Goal: Task Accomplishment & Management: Use online tool/utility

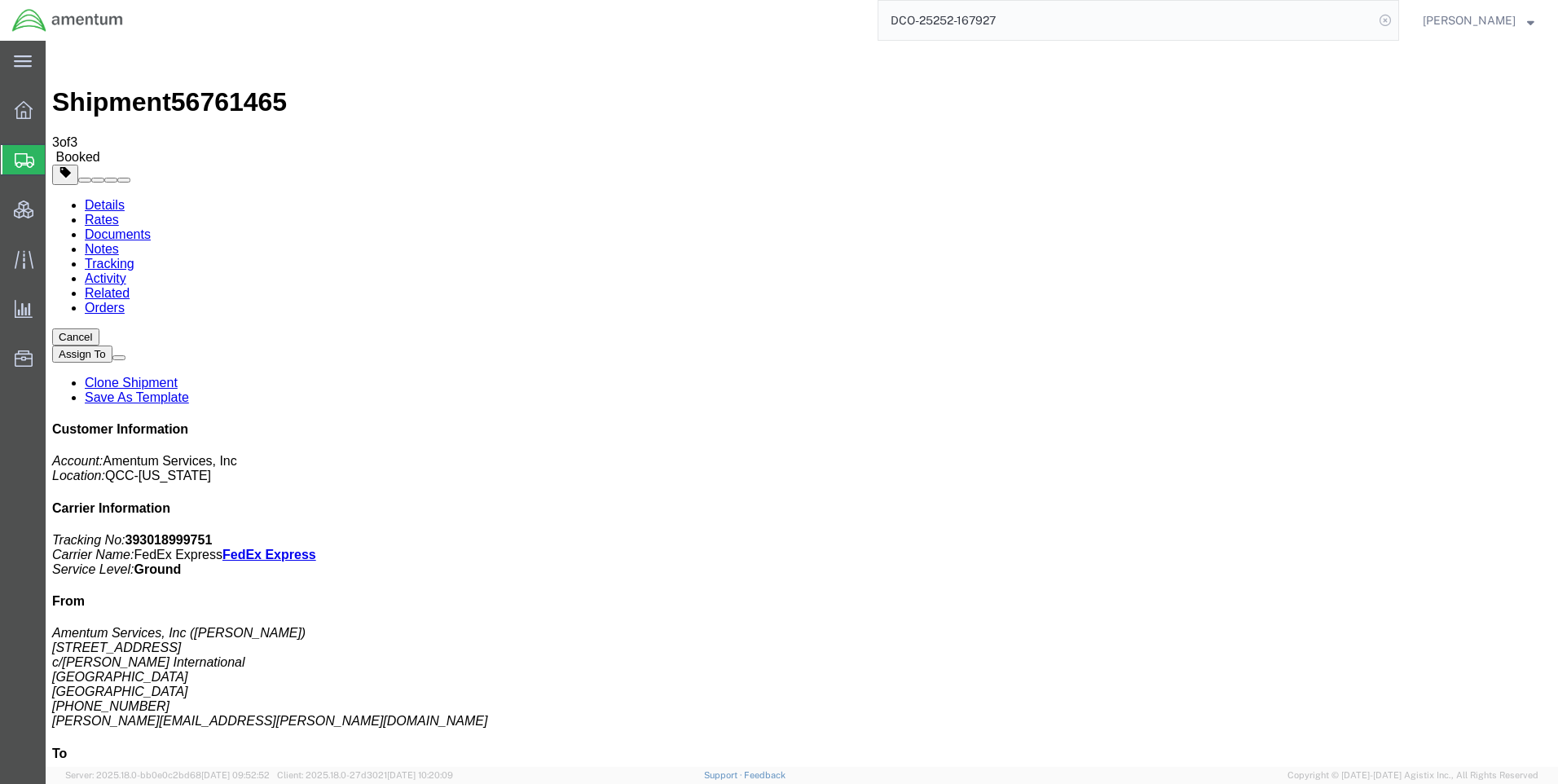
click at [1397, 20] on icon at bounding box center [1385, 20] width 23 height 23
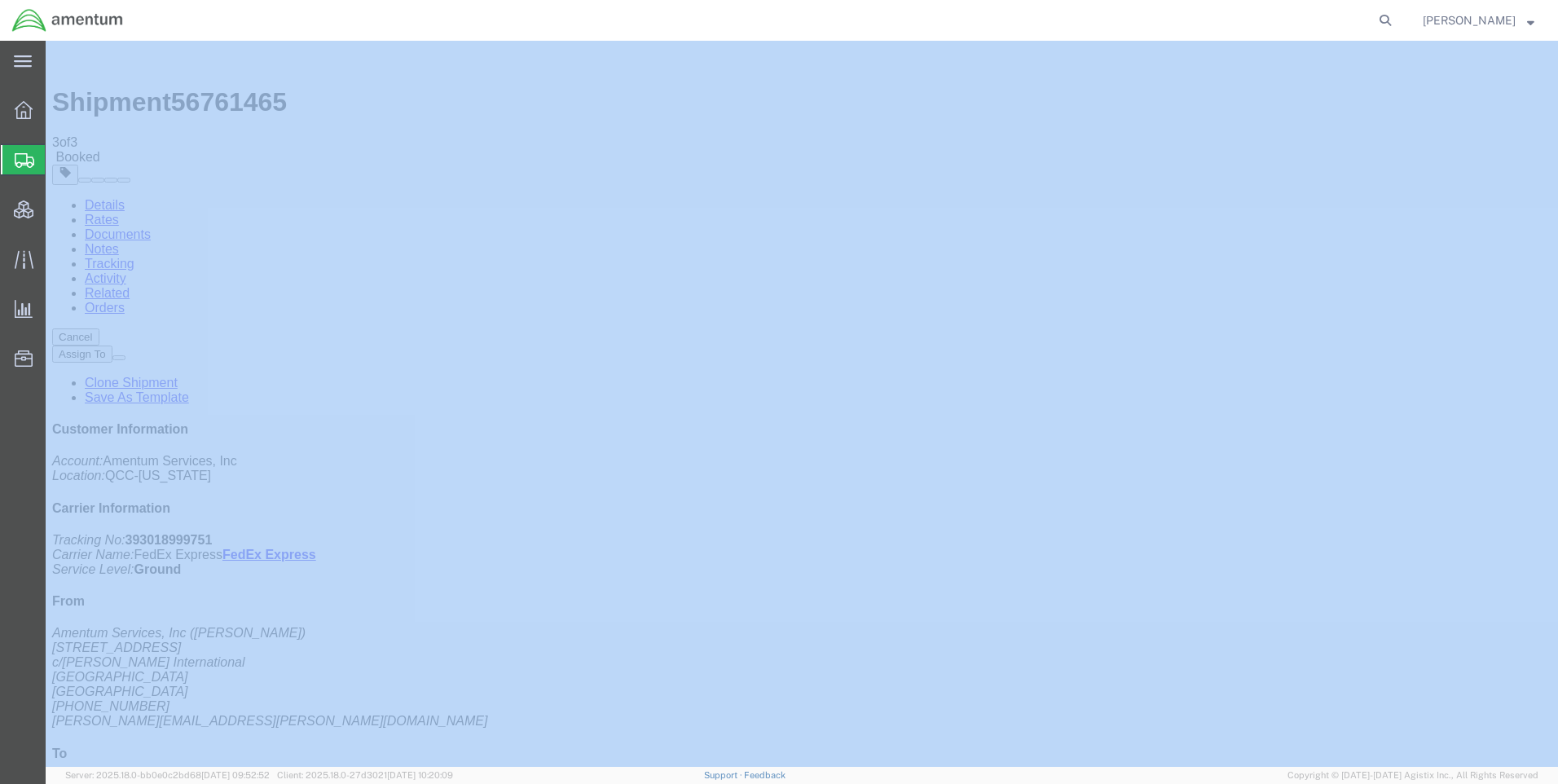
click at [1397, 20] on icon at bounding box center [1385, 20] width 23 height 23
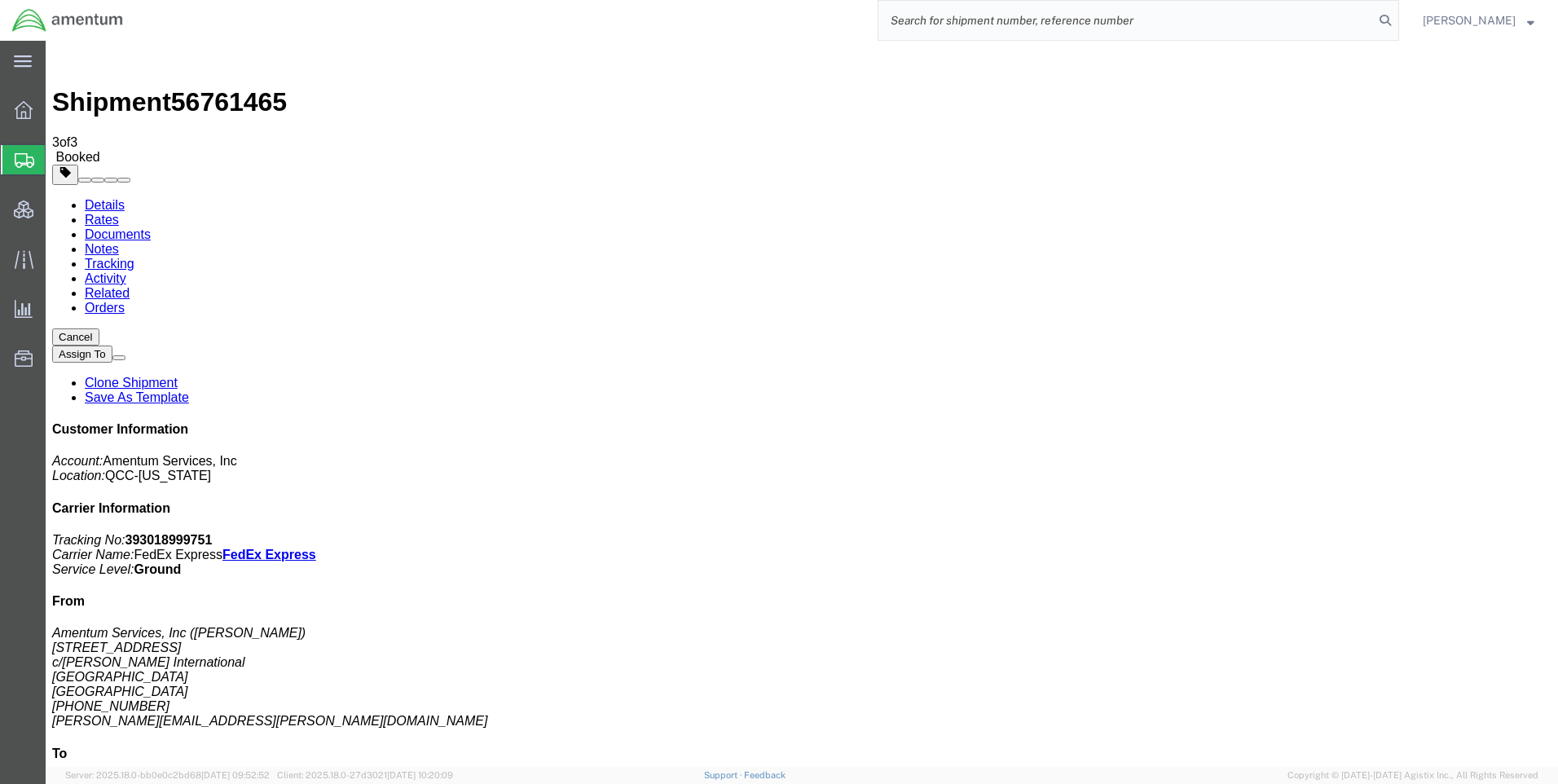
paste input "DCO-25252-167957"
type input "DCO-25252-167957"
click at [1397, 16] on icon at bounding box center [1385, 20] width 23 height 23
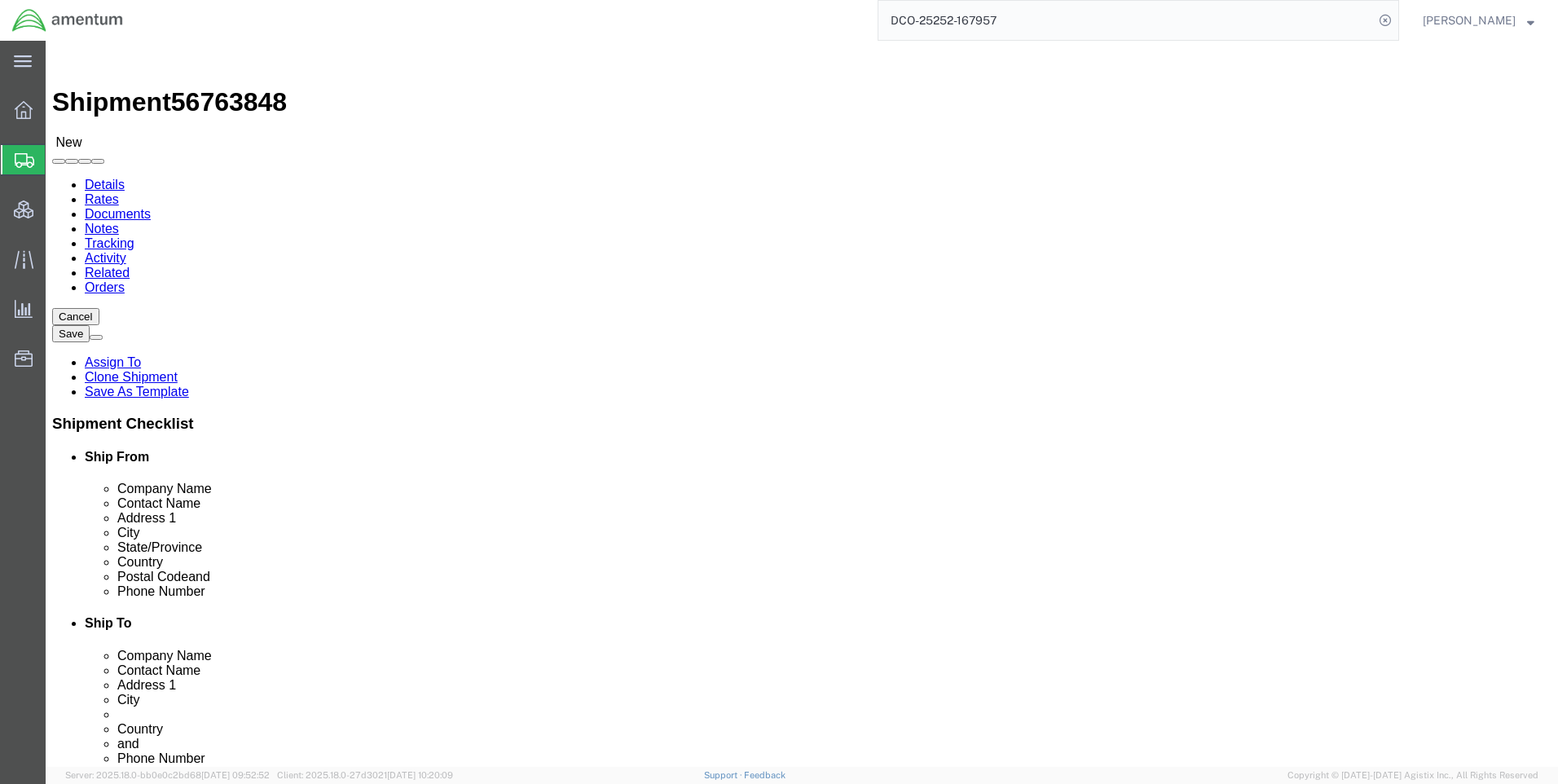
select select "42668"
select select "65691"
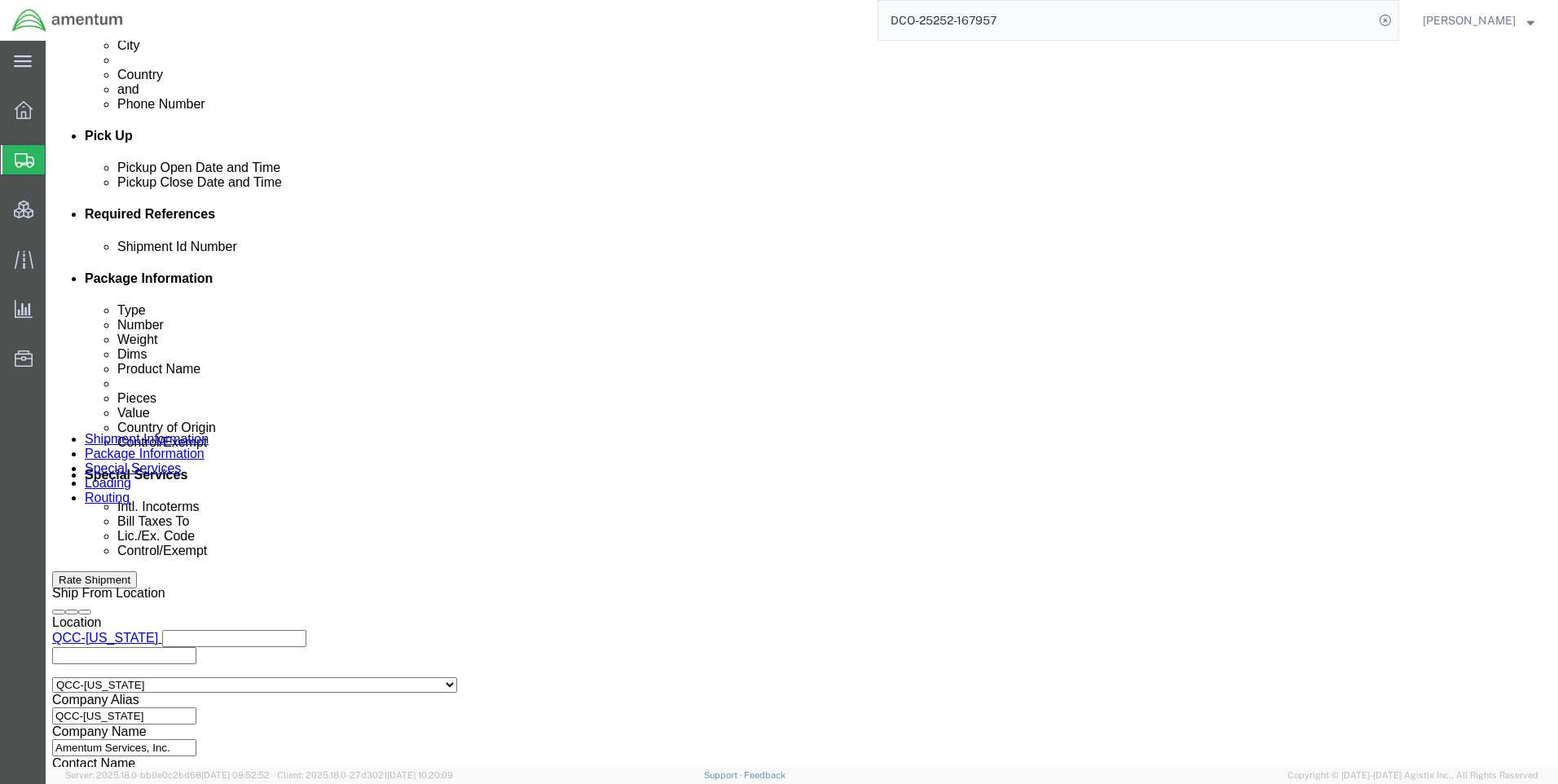
scroll to position [815, 0]
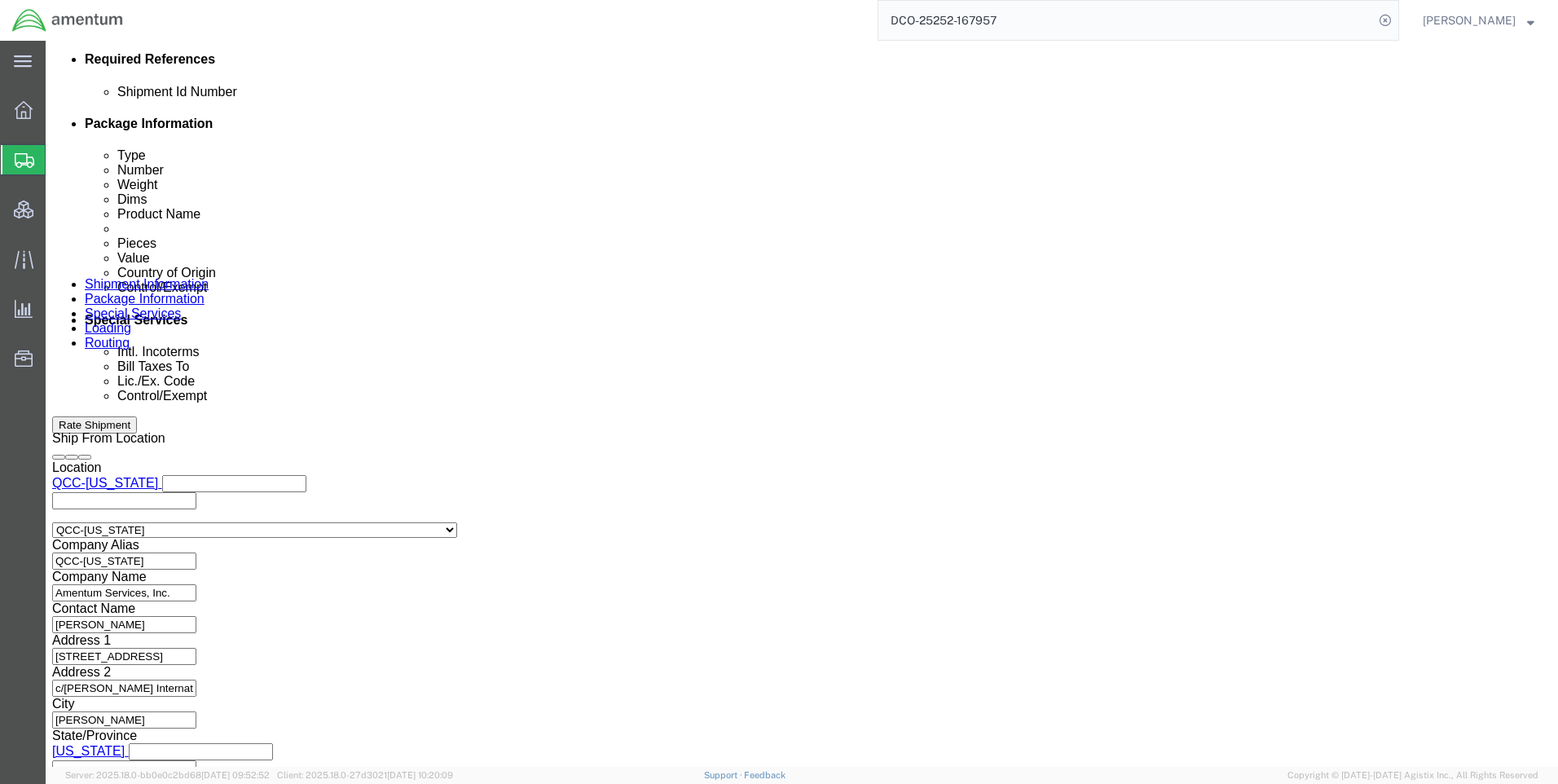
drag, startPoint x: 855, startPoint y: 319, endPoint x: 914, endPoint y: 331, distance: 60.2
click icon
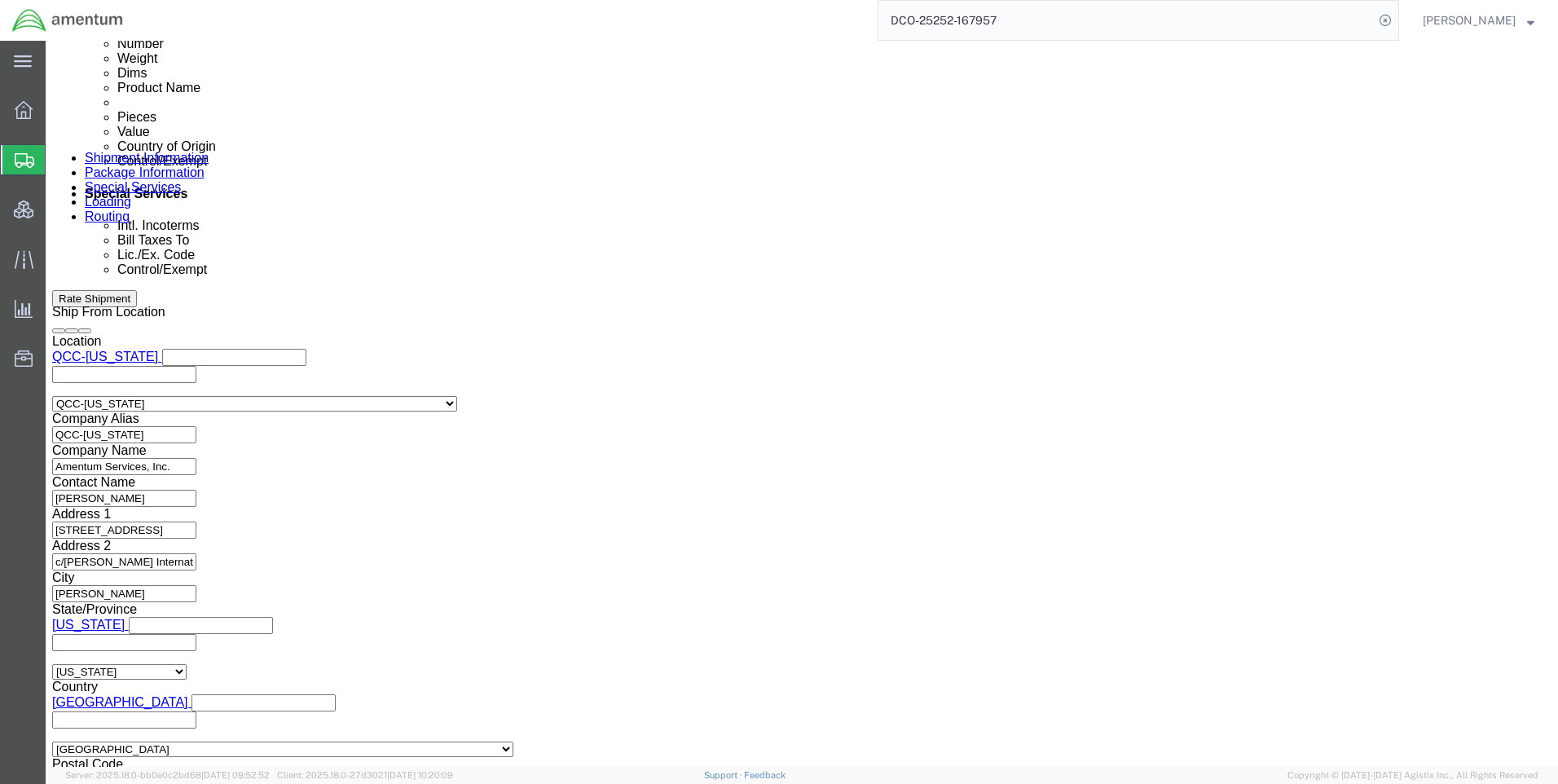
scroll to position [1028, 0]
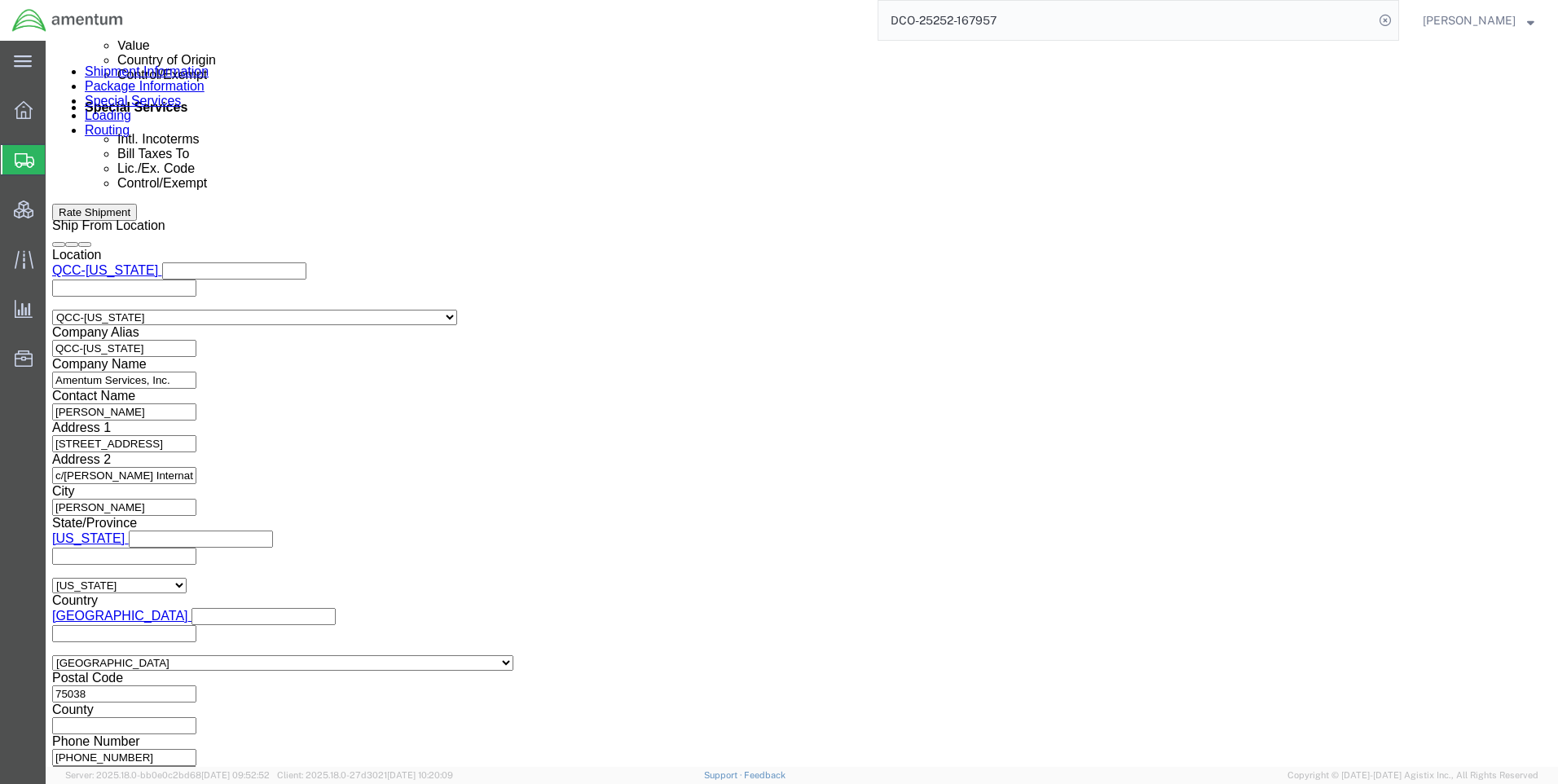
click button "Continue"
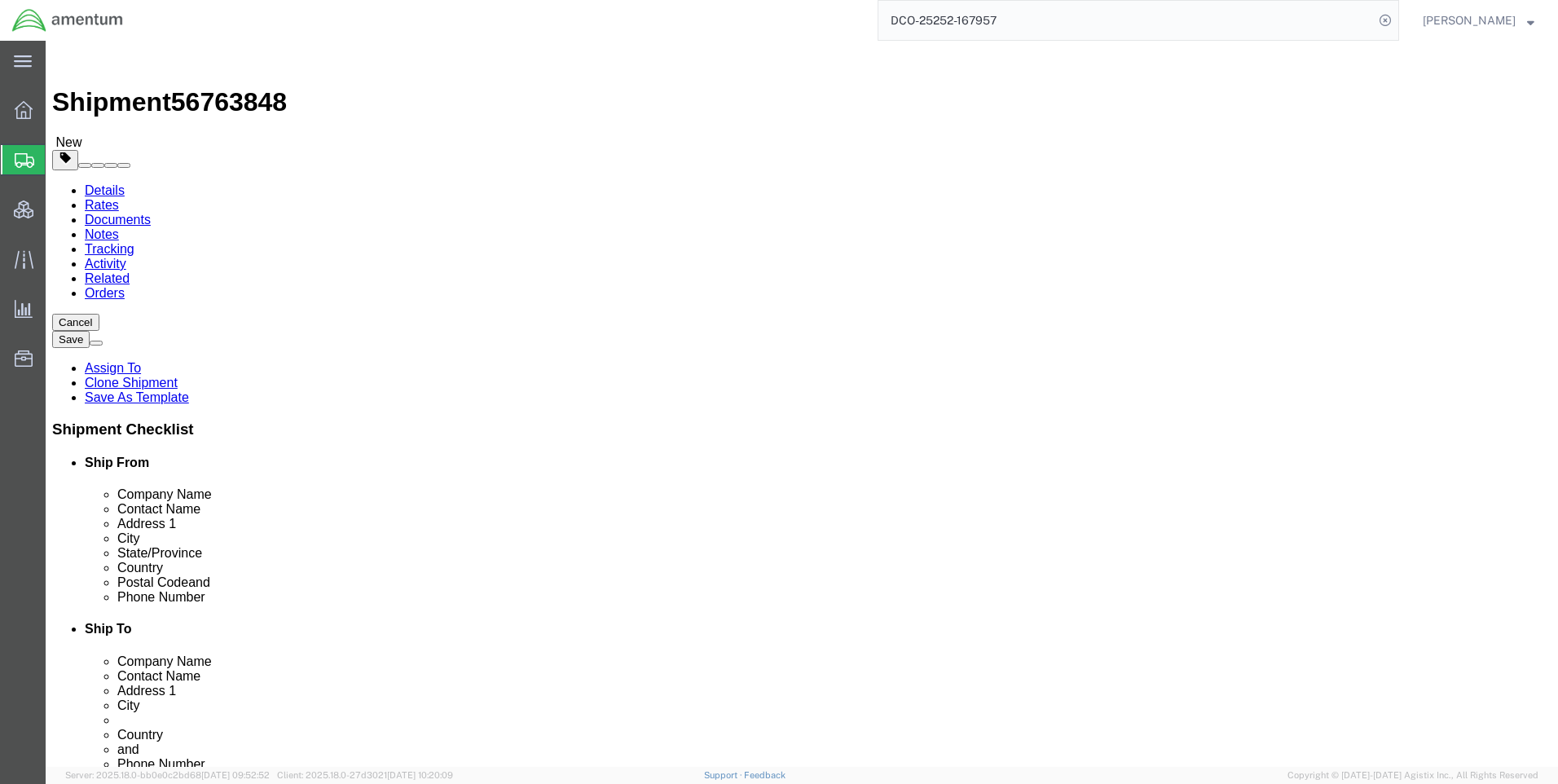
click button "Continue"
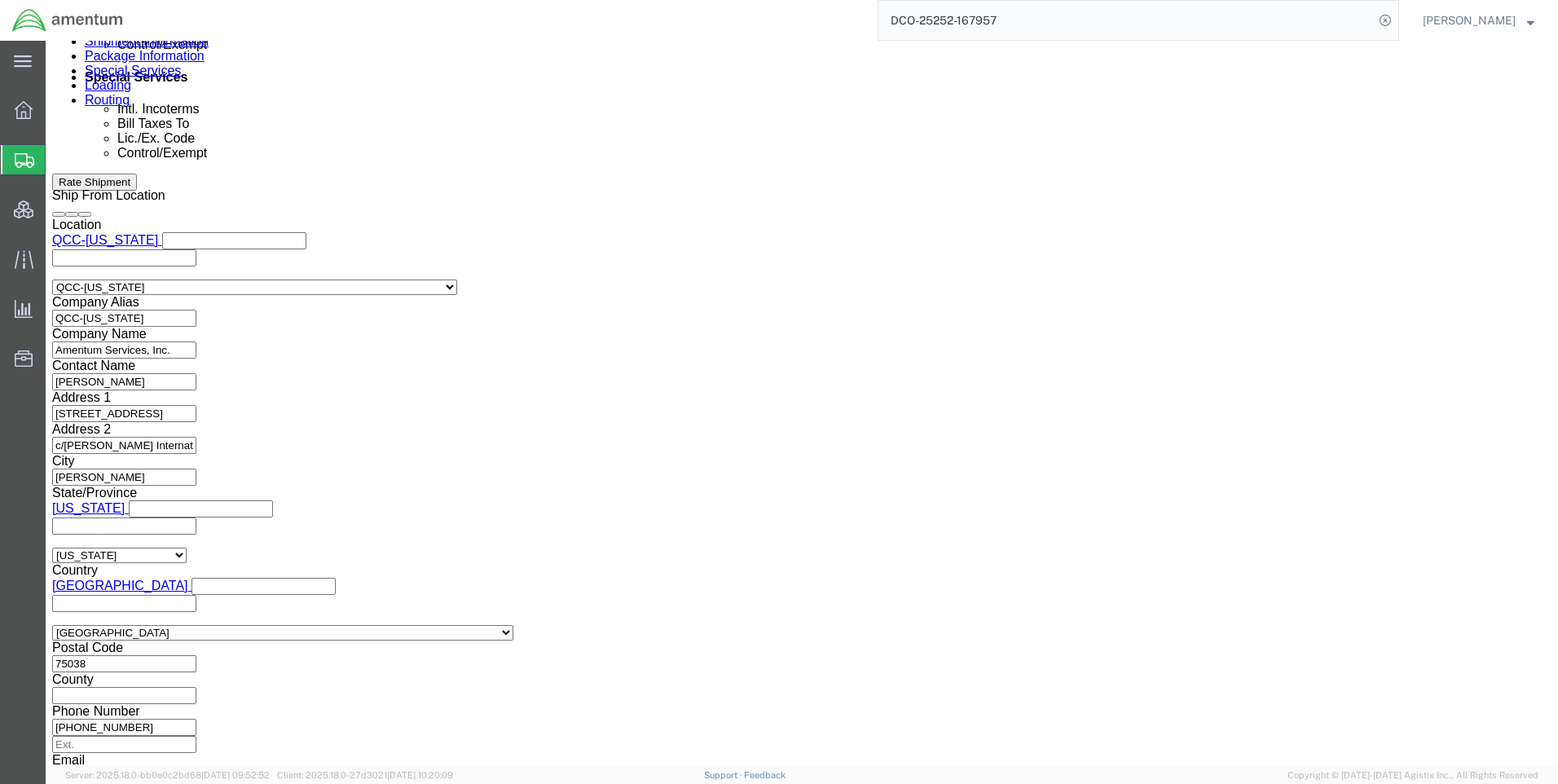
scroll to position [1059, 0]
click select "Select ATF BIS DEA EPA FDA FTR ITAR OFAC Other (OPA)"
select select "FTR"
click select "Select ATF BIS DEA EPA FDA FTR ITAR OFAC Other (OPA)"
click select "Select 30.2(d)(2) 30.36 30.37(a) 30.37(f) 30.37(g) 30.37(h) 30.37(i) 30.37(j) 3…"
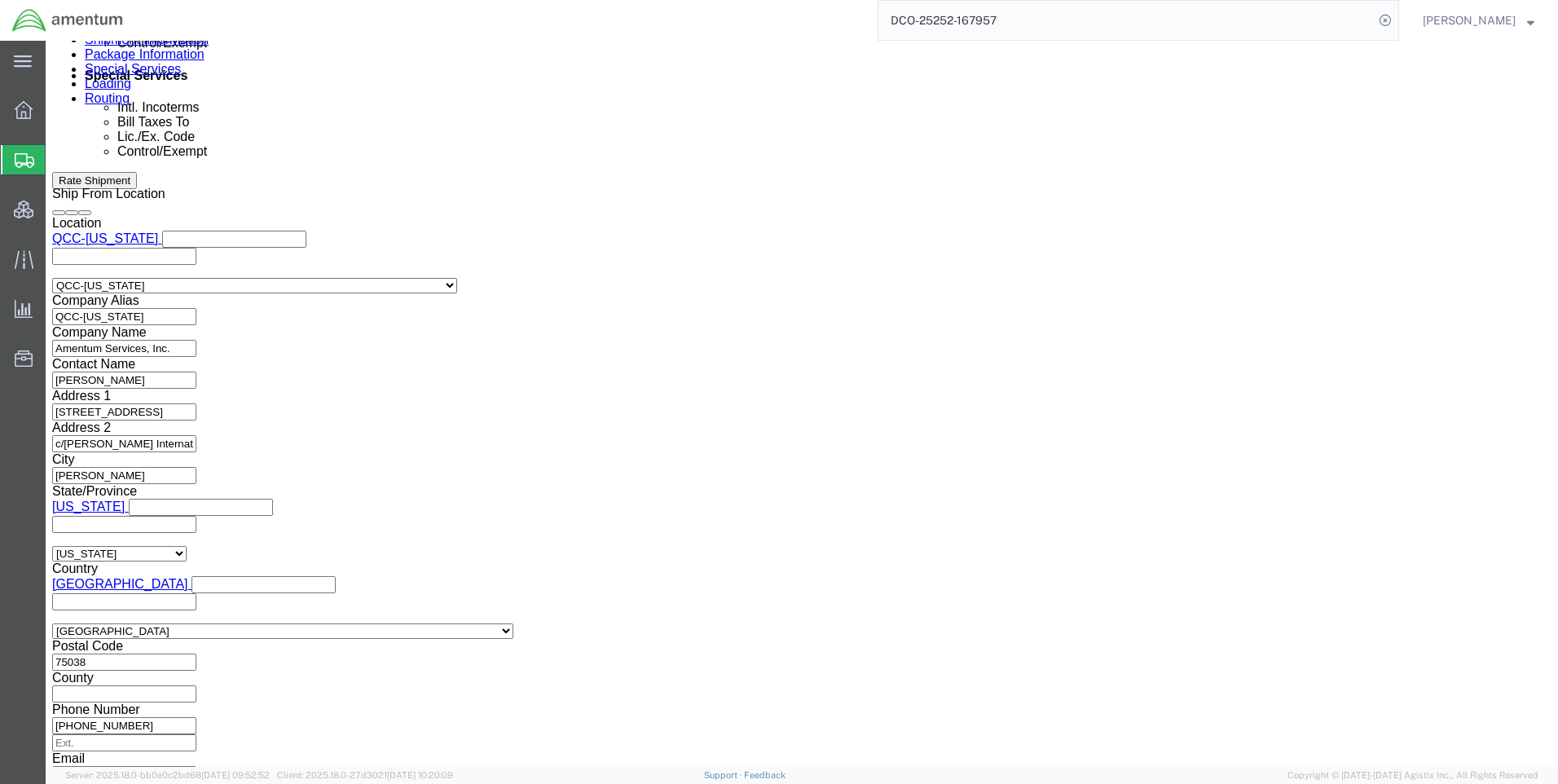
select select "30.37(a)"
click select "Select 30.2(d)(2) 30.36 30.37(a) 30.37(f) 30.37(g) 30.37(h) 30.37(i) 30.37(j) 3…"
click select "Select AES-Direct EEI Carrier File EEI EEI Exempt"
select select "EXEM"
click select "Select AES-Direct EEI Carrier File EEI EEI Exempt"
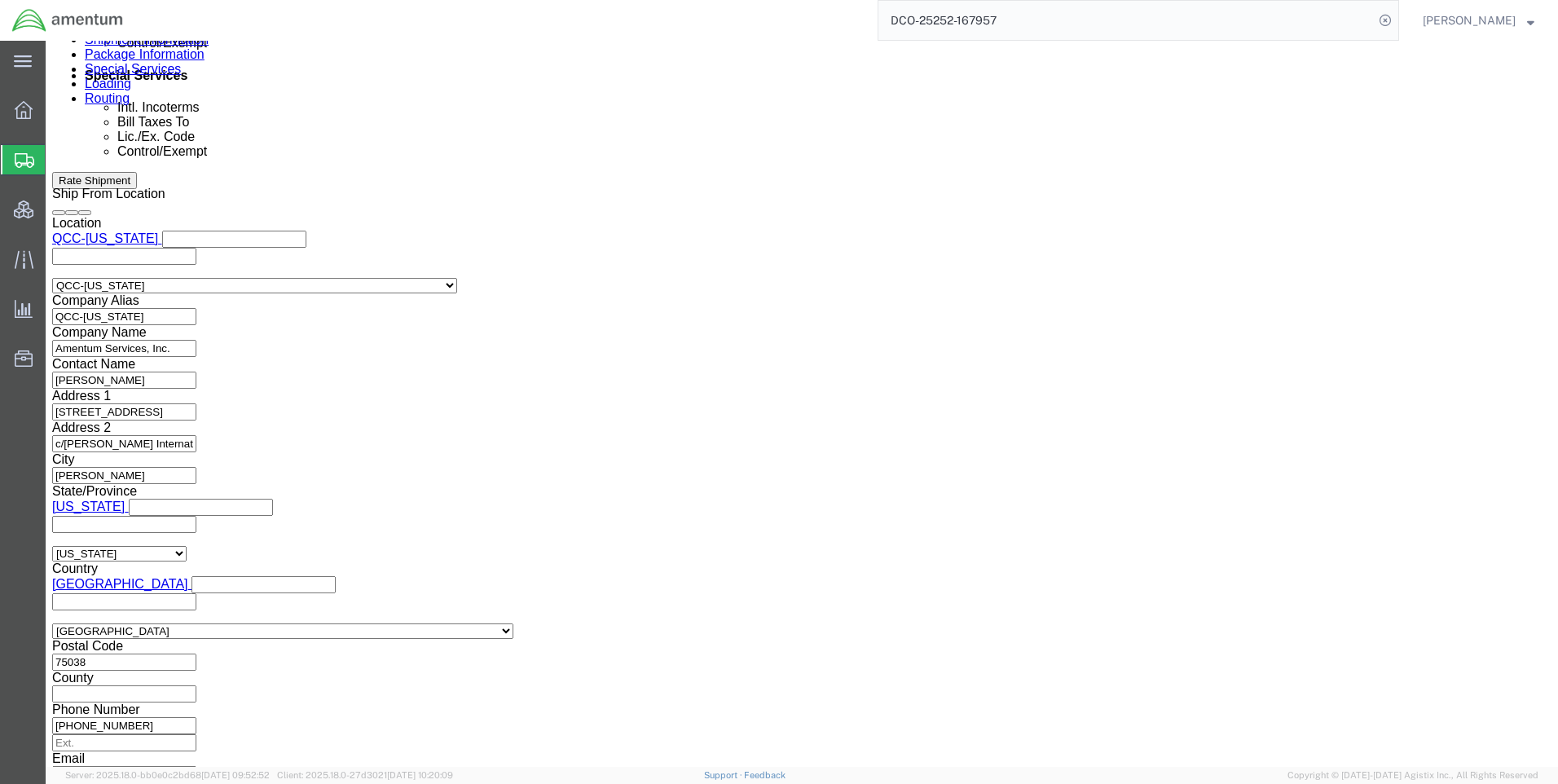
click button "Rate Shipment"
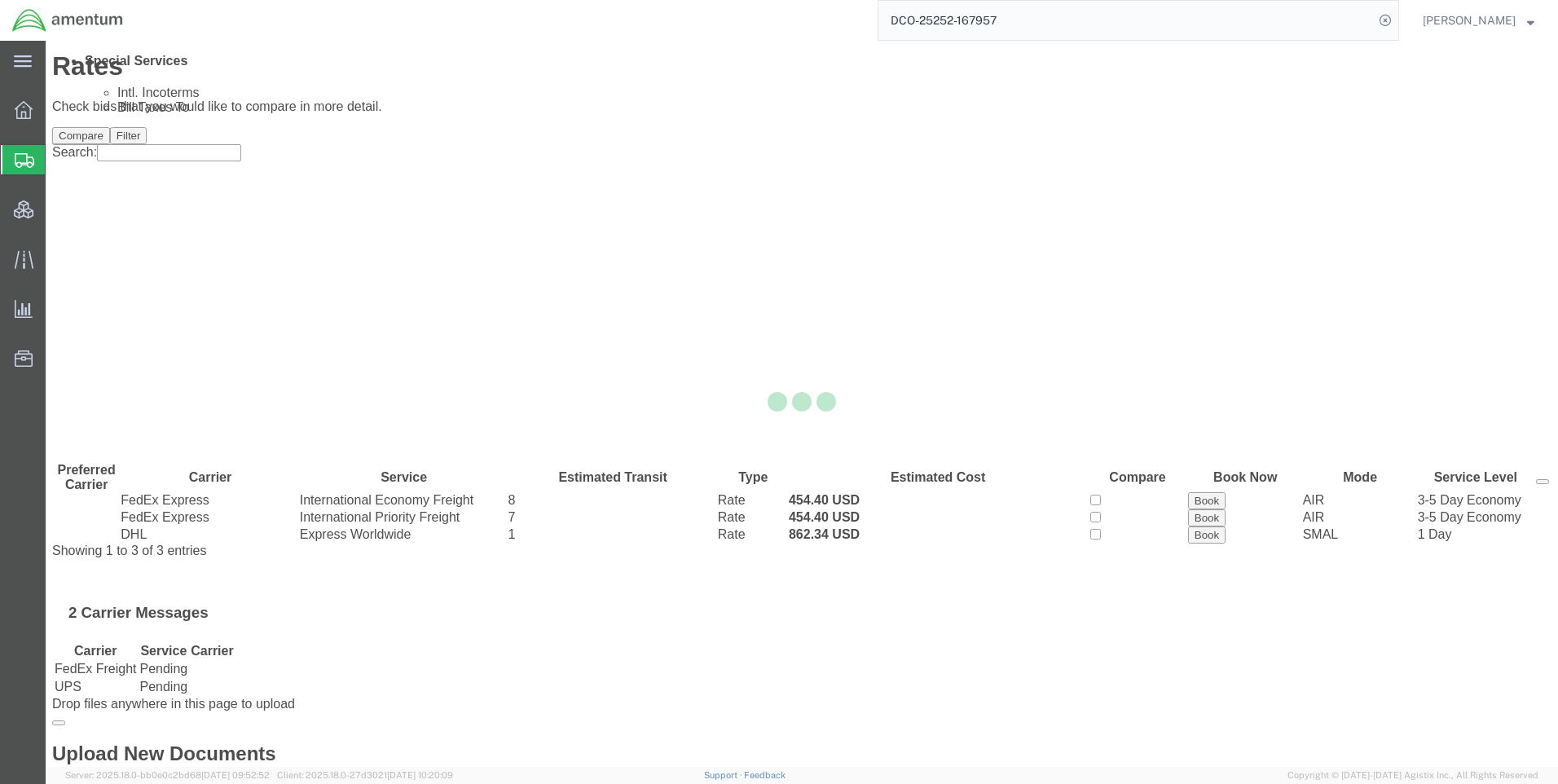
scroll to position [0, 0]
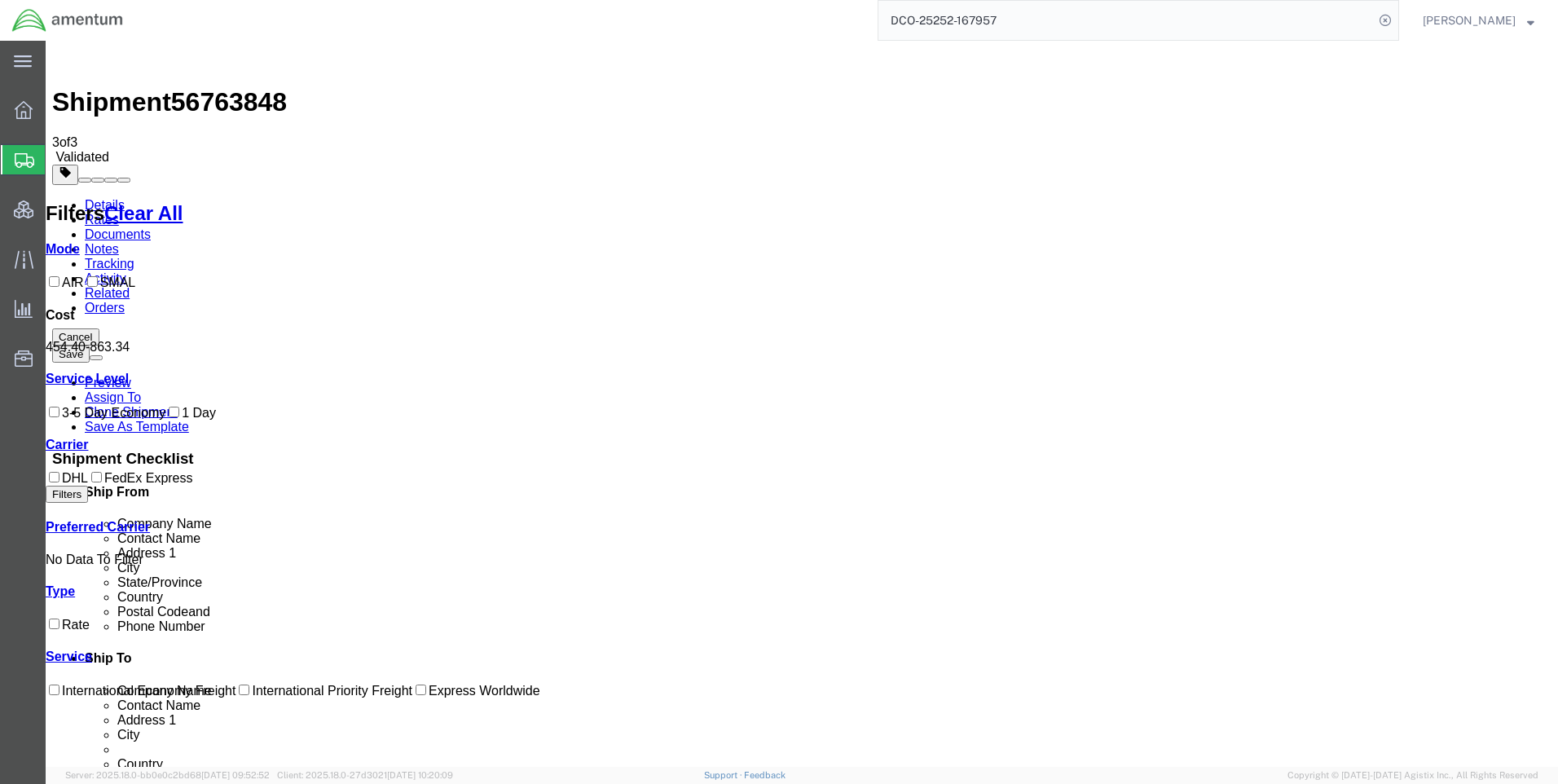
drag, startPoint x: 870, startPoint y: 258, endPoint x: 822, endPoint y: 257, distance: 48.0
copy b "454.40"
click at [1397, 17] on icon at bounding box center [1385, 20] width 23 height 23
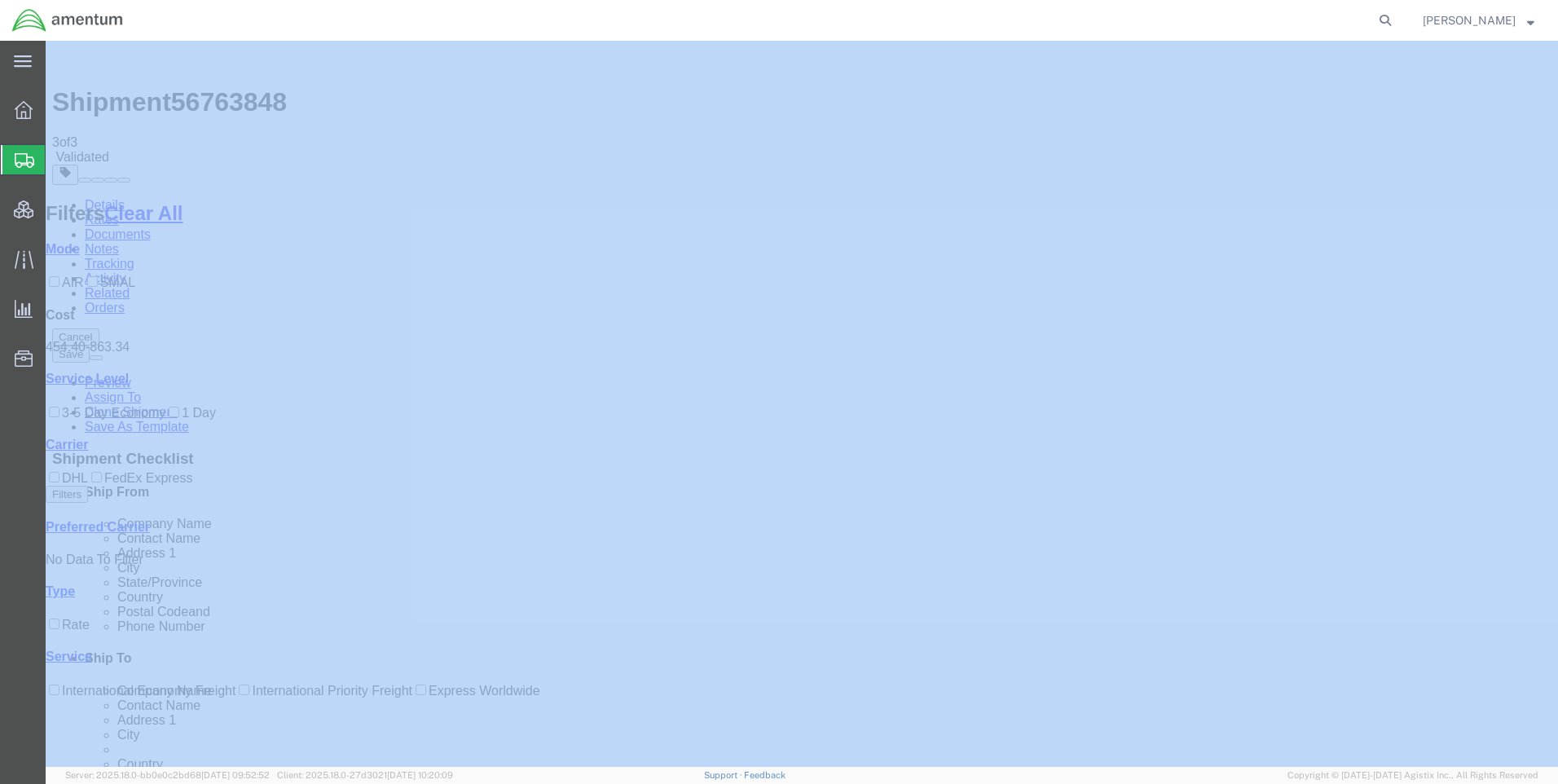
click at [1397, 17] on icon at bounding box center [1385, 20] width 23 height 23
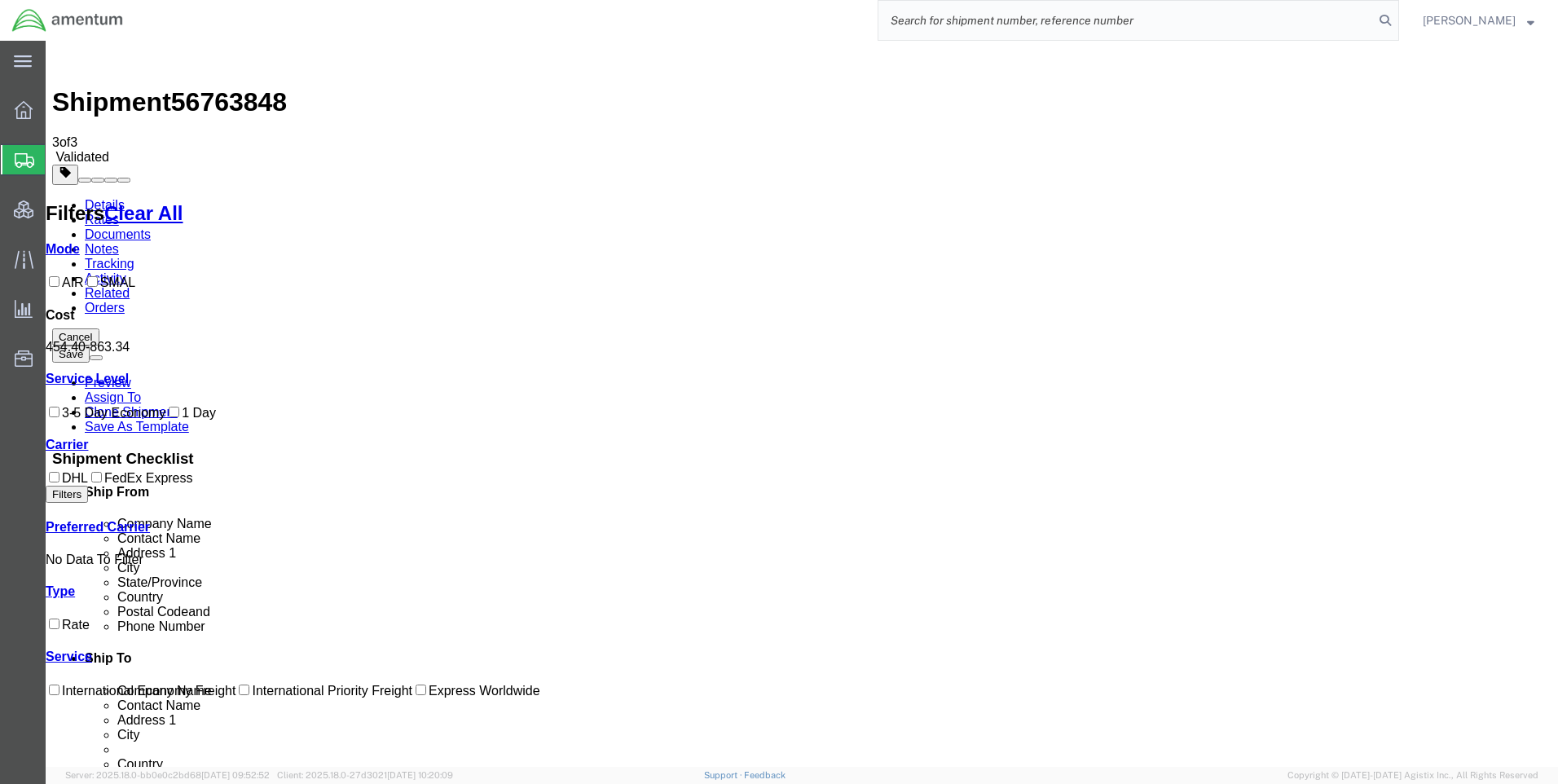
paste input "DCO-25252-167942"
type input "DCO-25252-167942"
click at [1397, 14] on icon at bounding box center [1385, 20] width 23 height 23
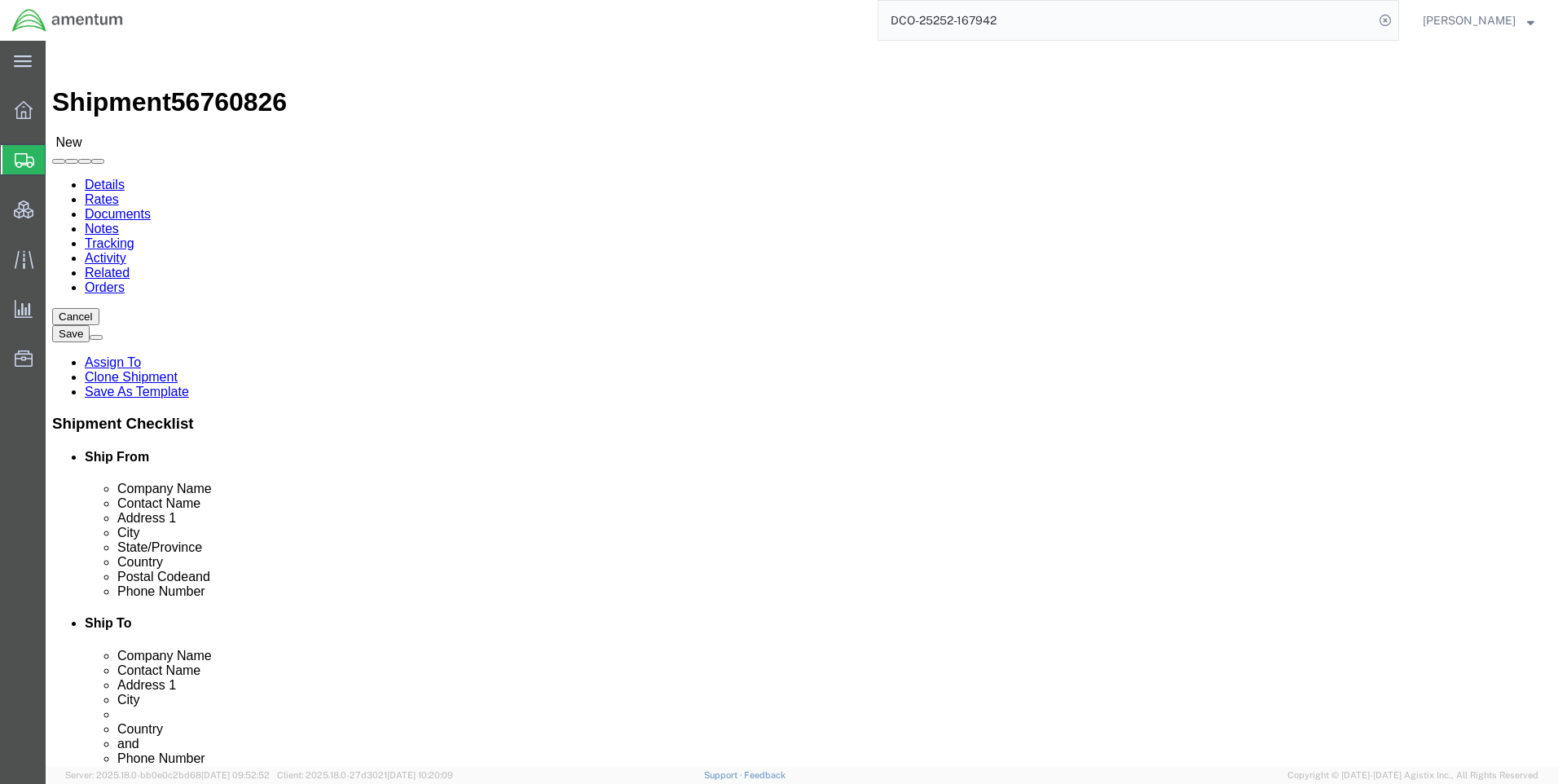
select select "42668"
select select "58431"
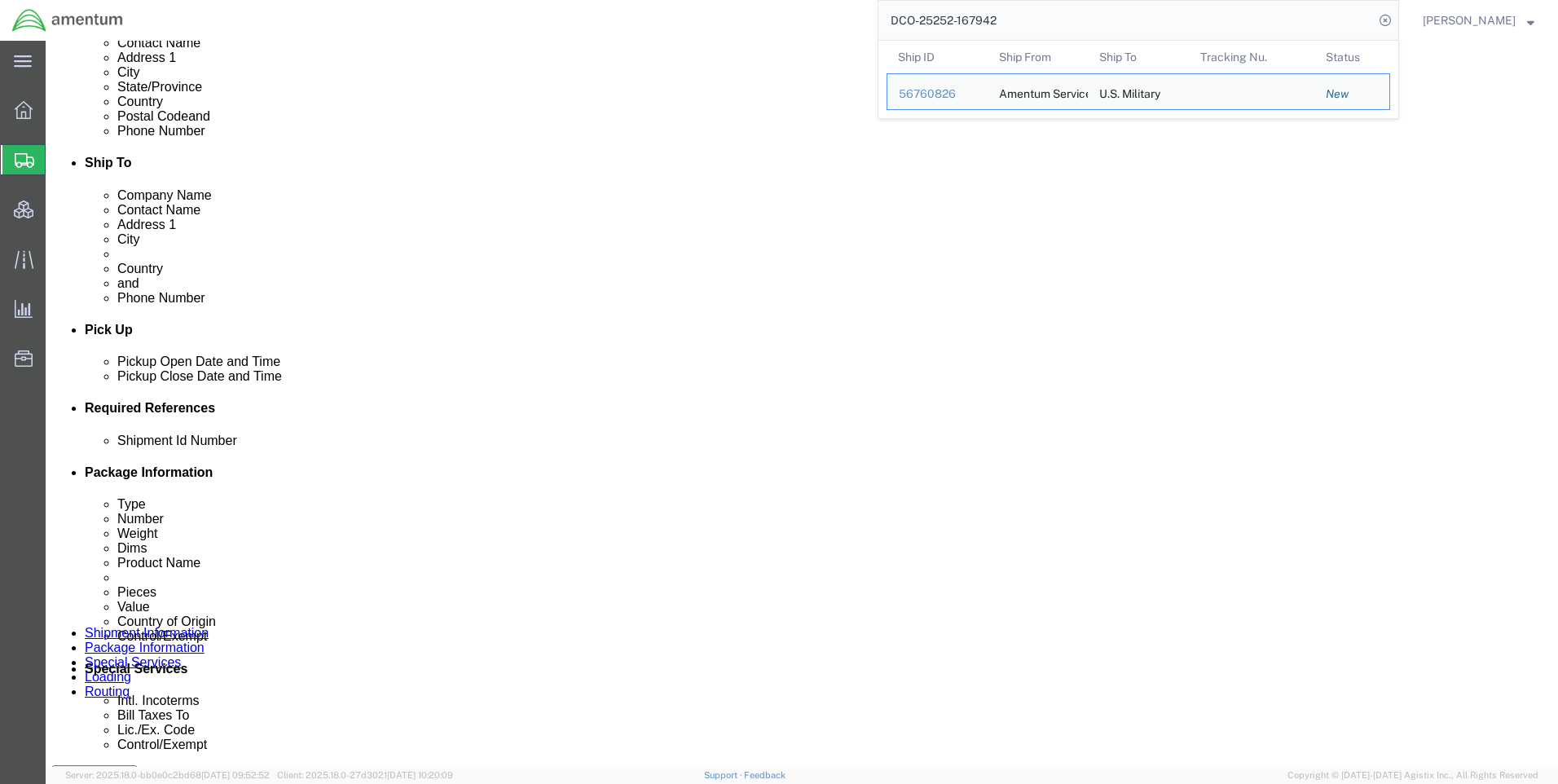
scroll to position [570, 0]
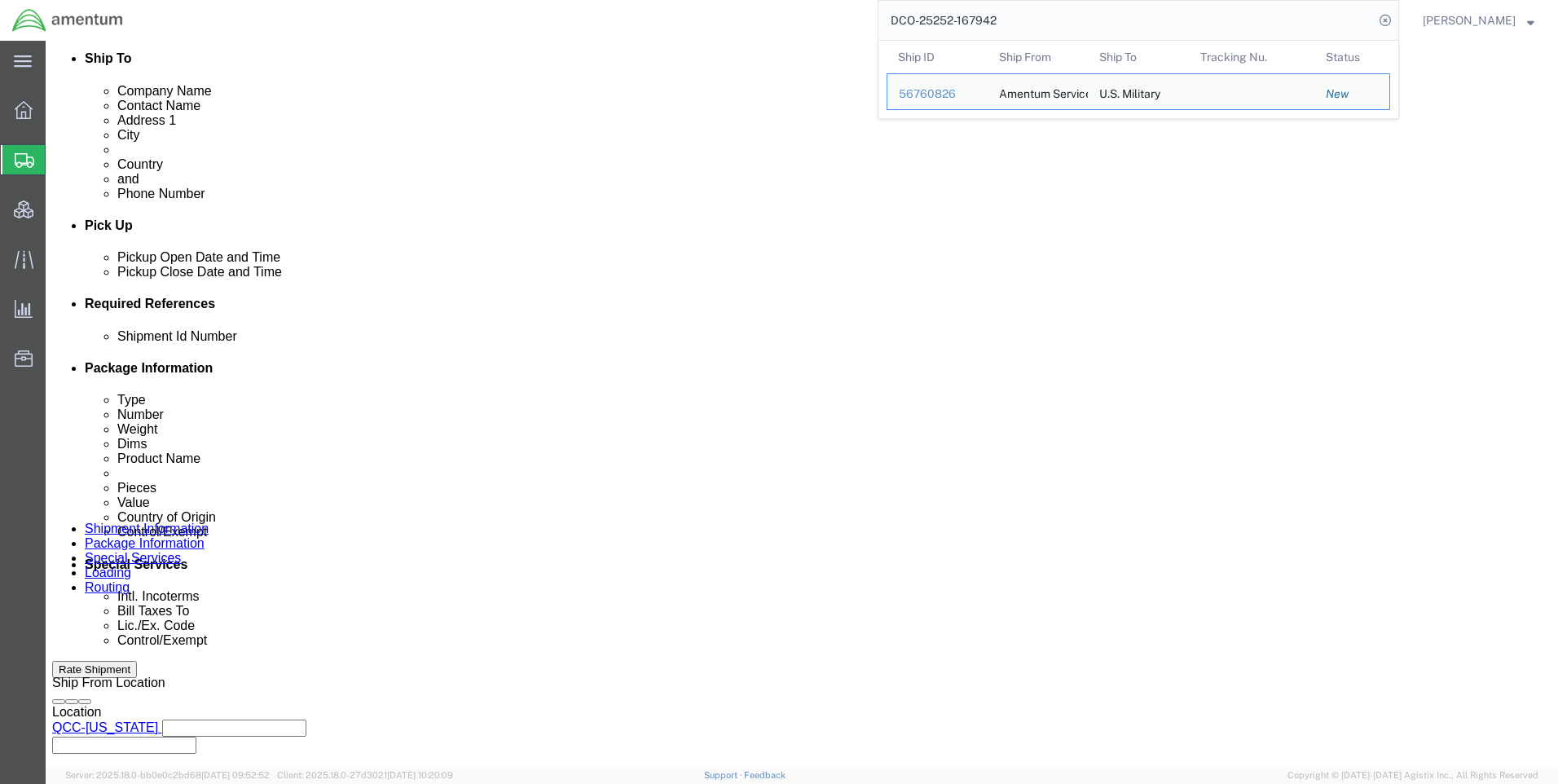
click icon
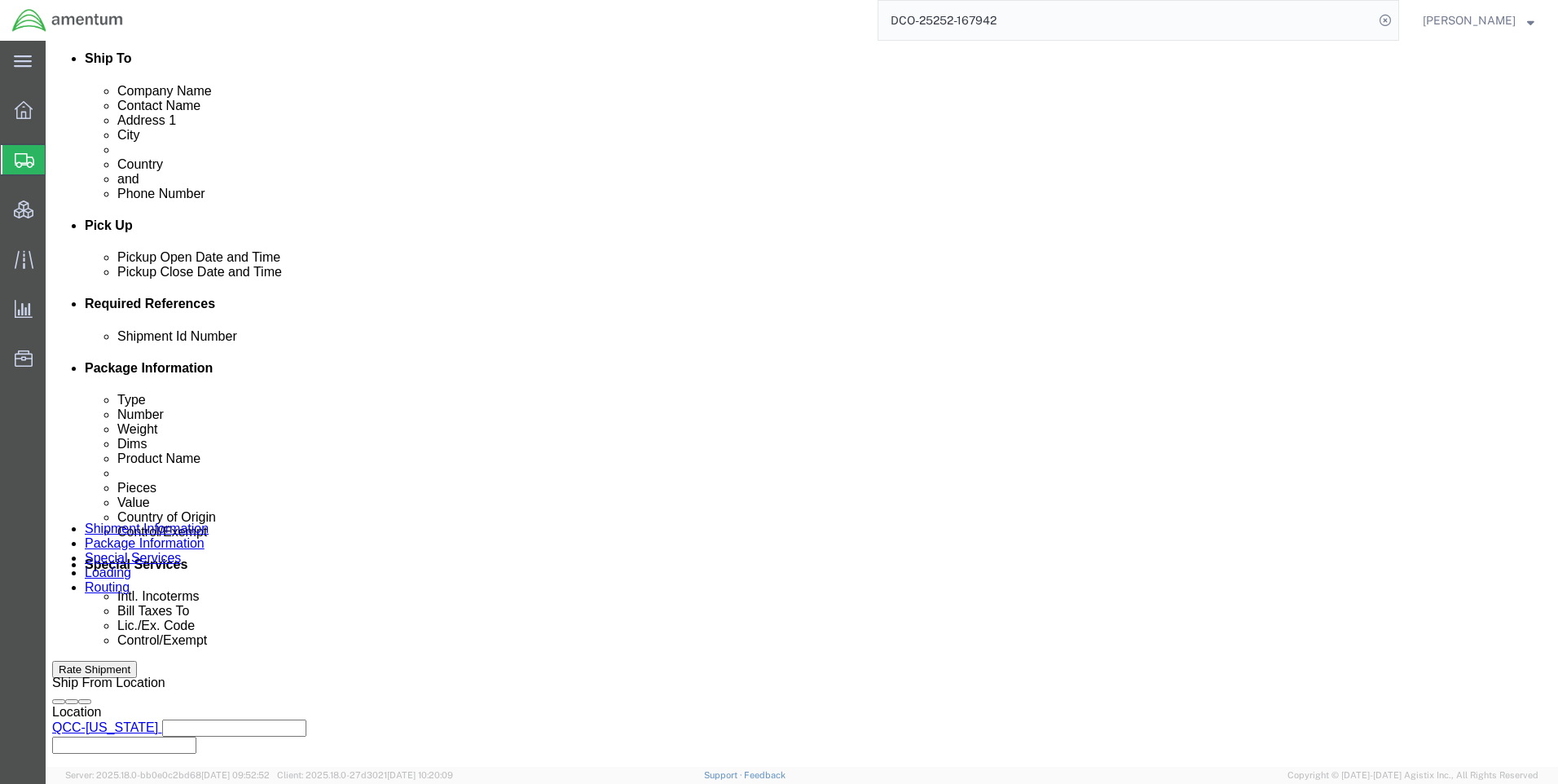
click icon
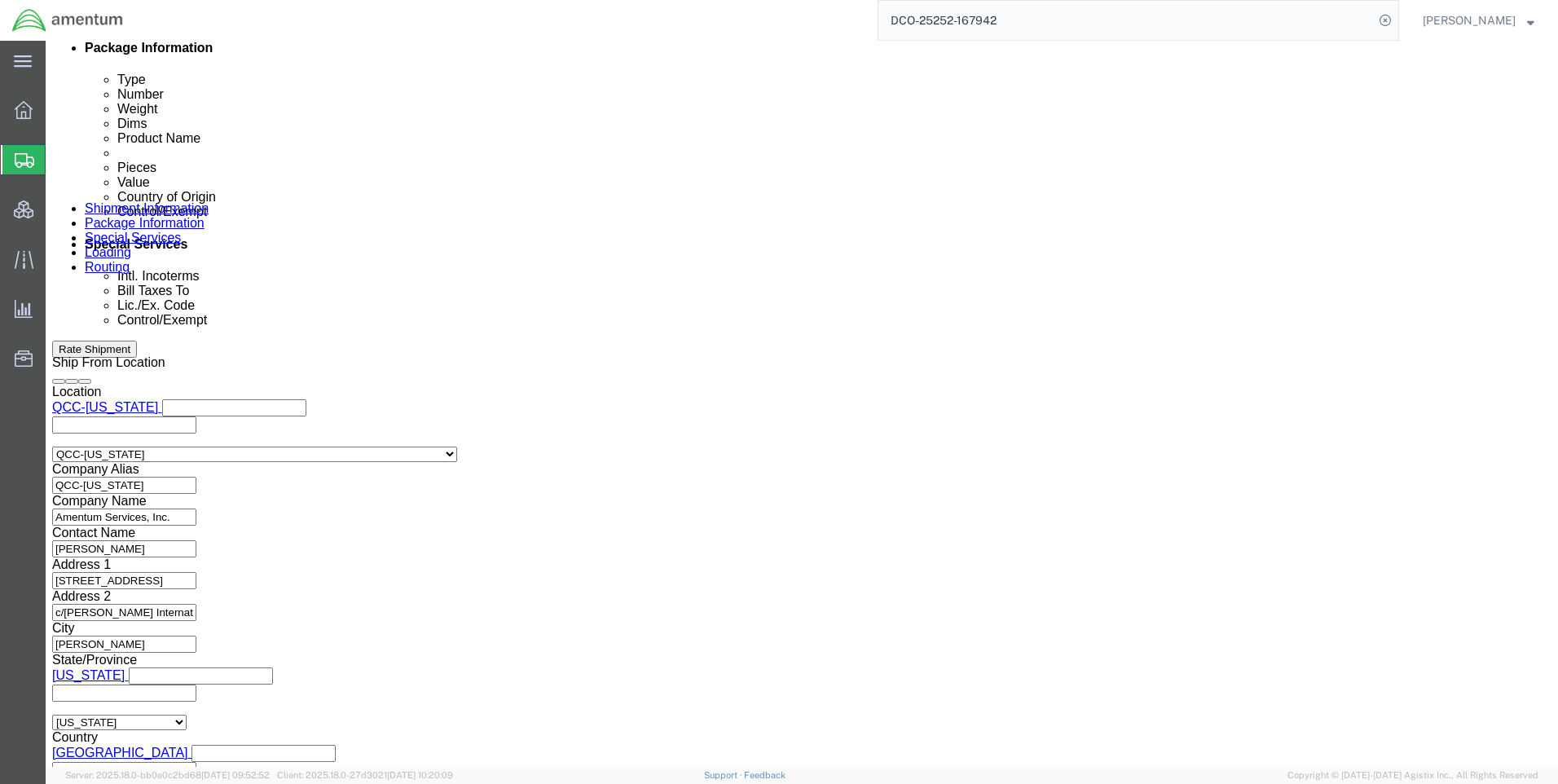
scroll to position [1028, 0]
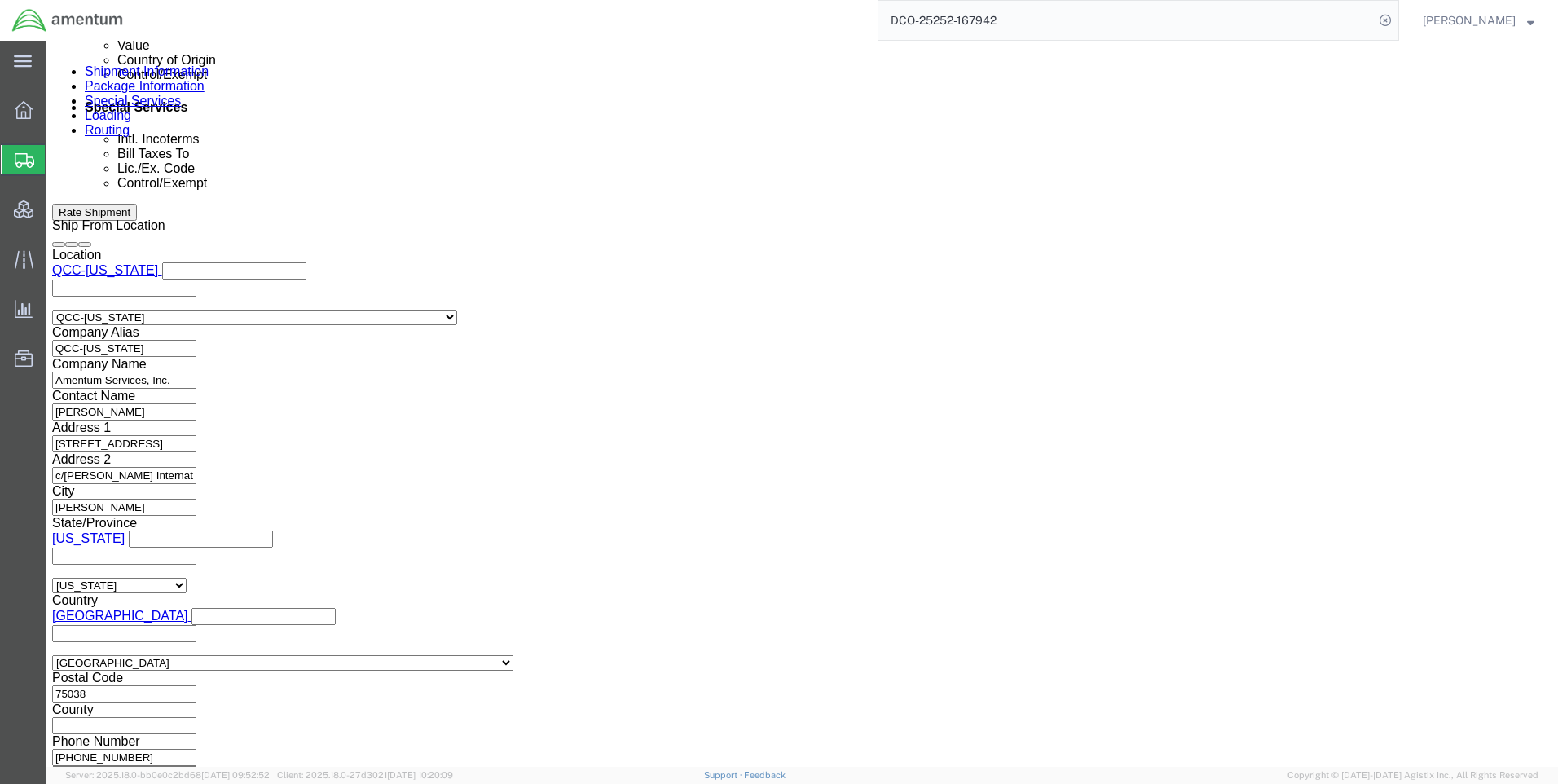
click button "Continue"
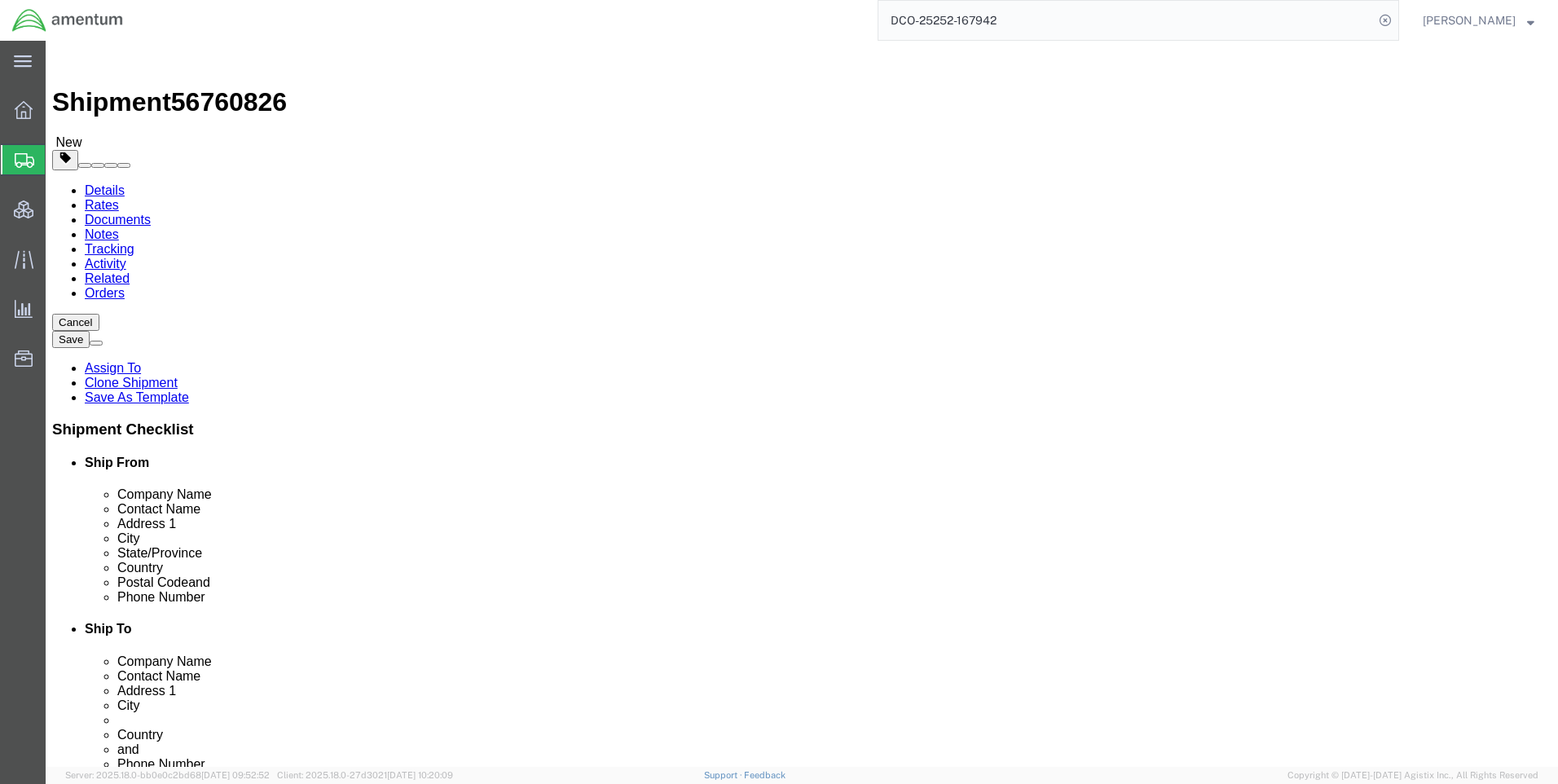
click button "Continue"
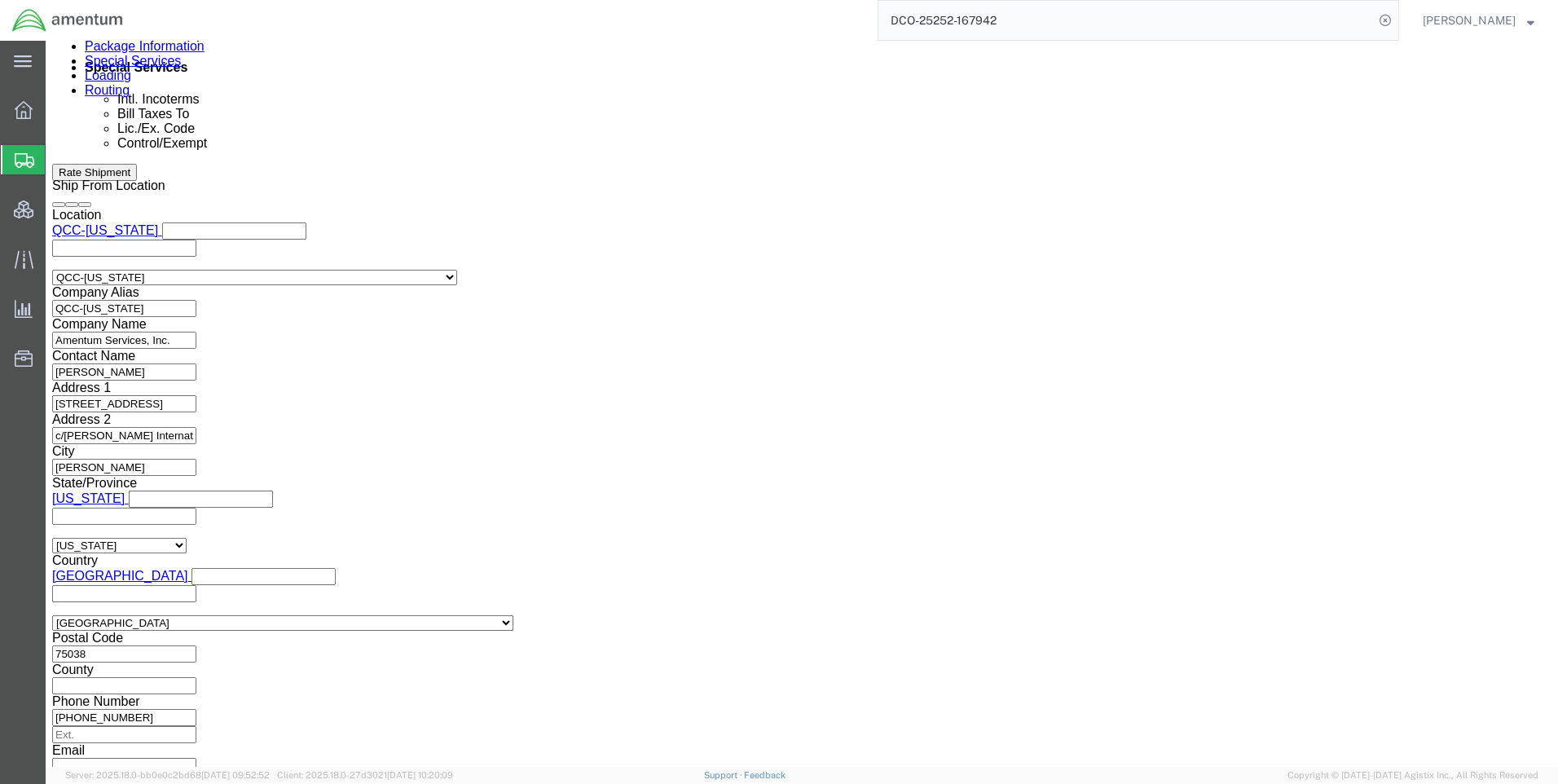
scroll to position [1067, 0]
click select "Select ATF BIS DEA EPA FDA FTR ITAR OFAC Other (OPA)"
select select "BIS"
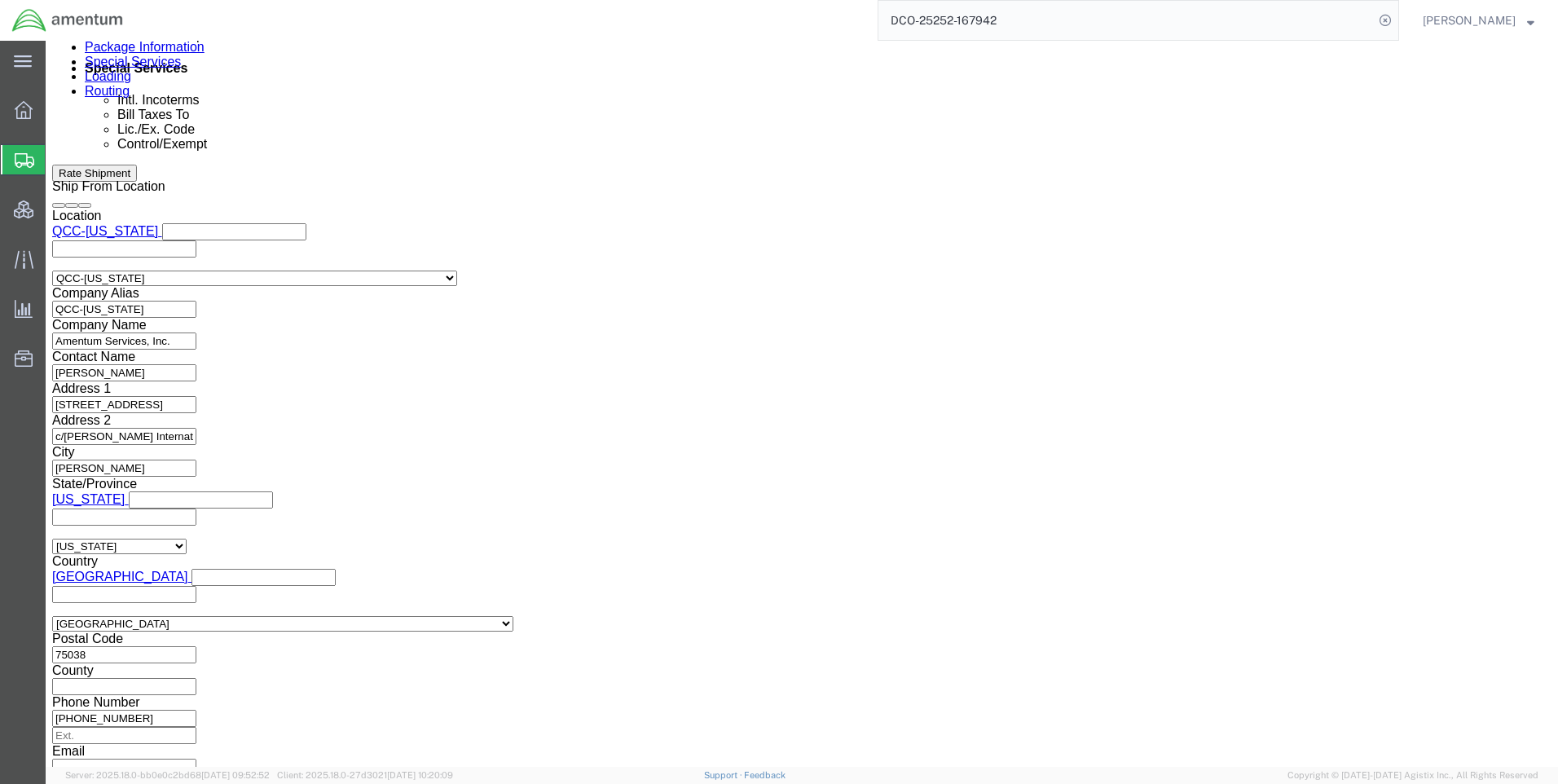
click select "Select ATF BIS DEA EPA FDA FTR ITAR OFAC Other (OPA)"
click select "Select AGR-Agricultural APP-Computers APR-Additional Permissive Exports AVS-Air…"
select select "GOV"
click select "Select AGR-Agricultural APP-Computers APR-Additional Permissive Exports AVS-Air…"
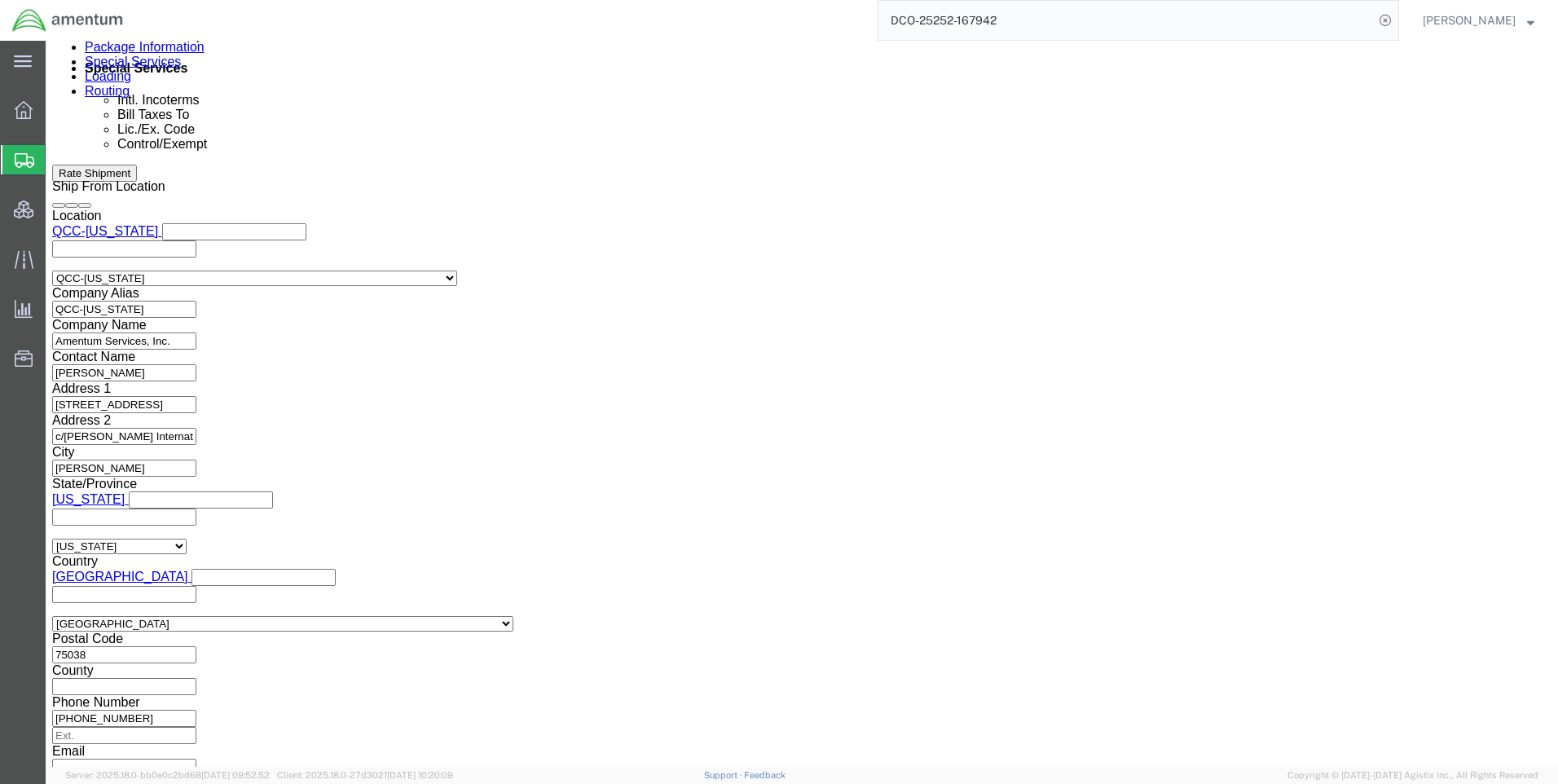
click div "Message"
click select "Select AGR-Agricultural APP-Computers APR-Additional Permissive Exports AVS-Air…"
click textarea
click select "Select AES-Direct EEI Carrier File EEI EEI Exempt"
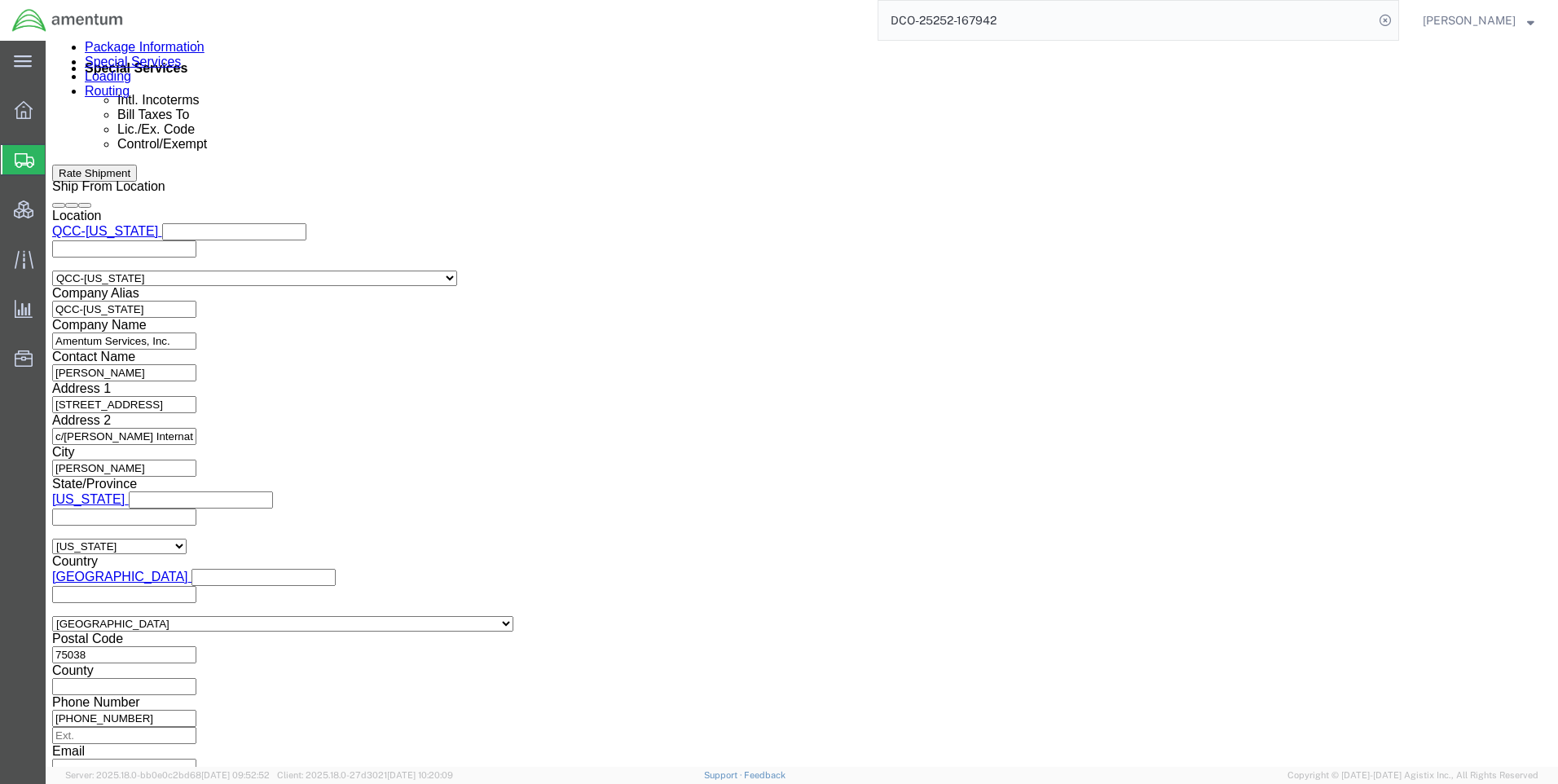
click select "Select AES-Direct EEI Carrier File EEI EEI Exempt"
select select "AESD"
click select "Select AES-Direct EEI Carrier File EEI EEI Exempt"
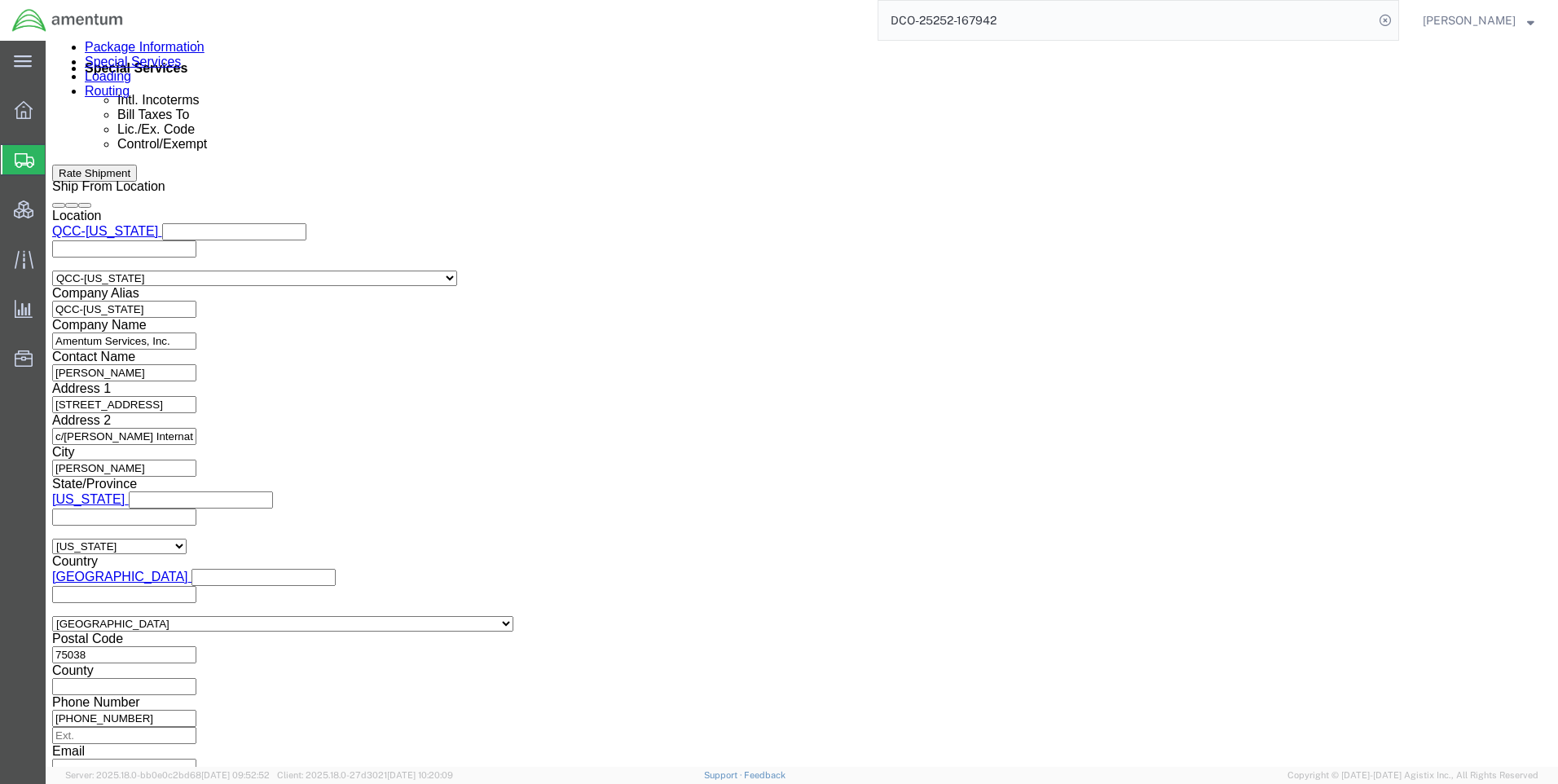
click button "Rate Shipment"
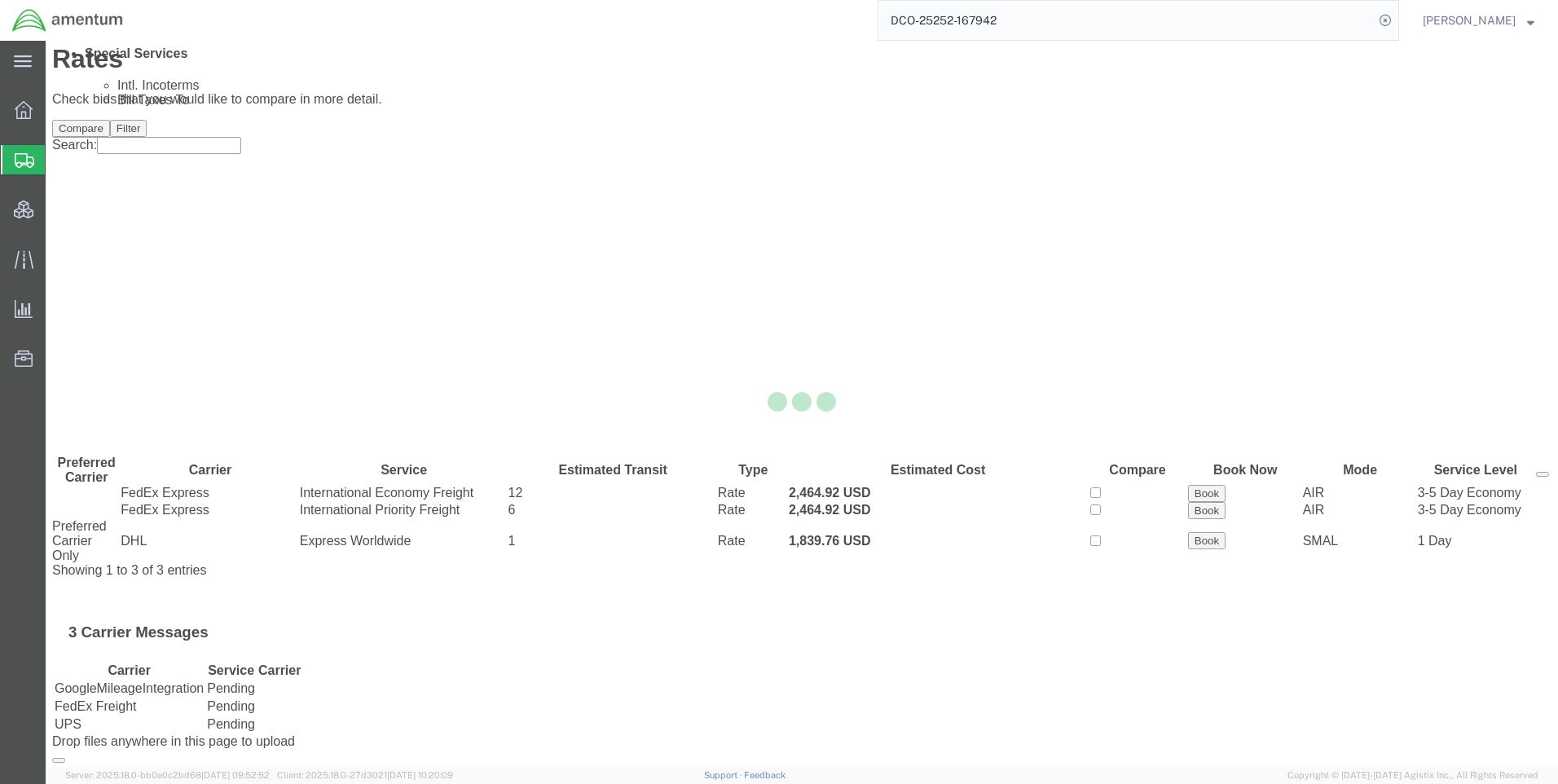
scroll to position [0, 0]
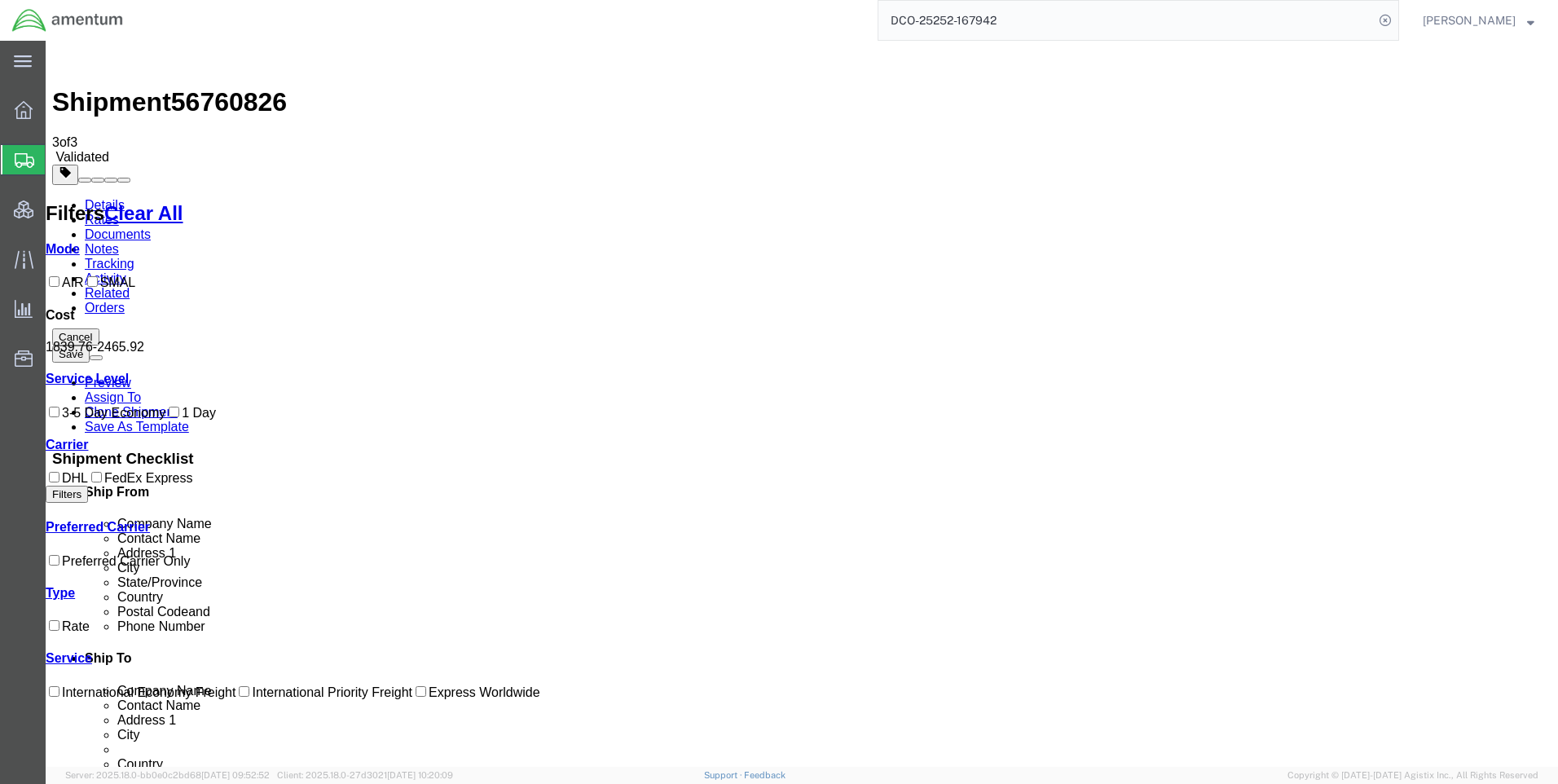
drag, startPoint x: 870, startPoint y: 229, endPoint x: 818, endPoint y: 226, distance: 52.1
drag, startPoint x: 818, startPoint y: 226, endPoint x: 731, endPoint y: 143, distance: 120.2
drag, startPoint x: 855, startPoint y: 261, endPoint x: 823, endPoint y: 261, distance: 32.0
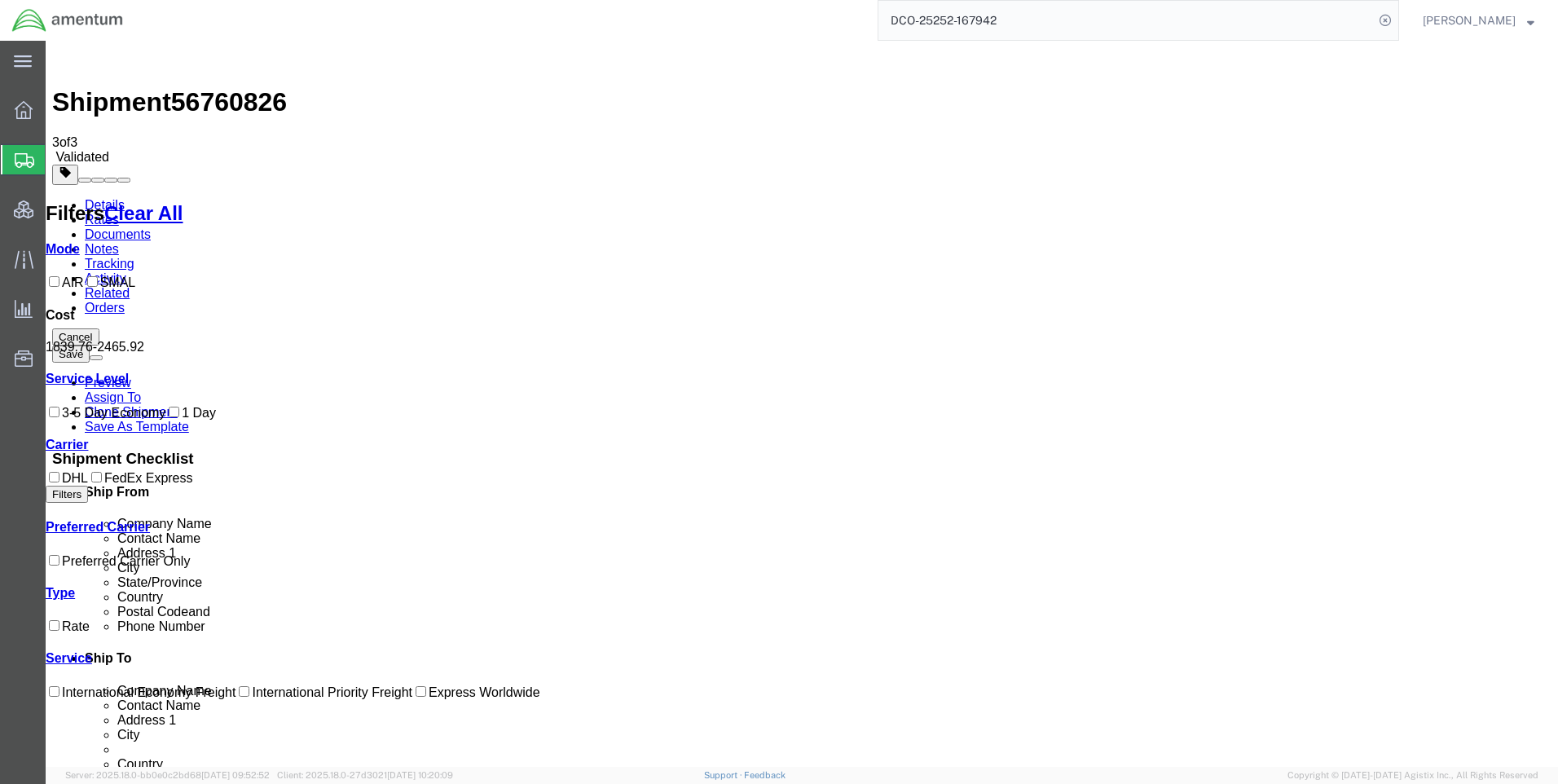
copy b "2,464.92"
